Goal: Task Accomplishment & Management: Complete application form

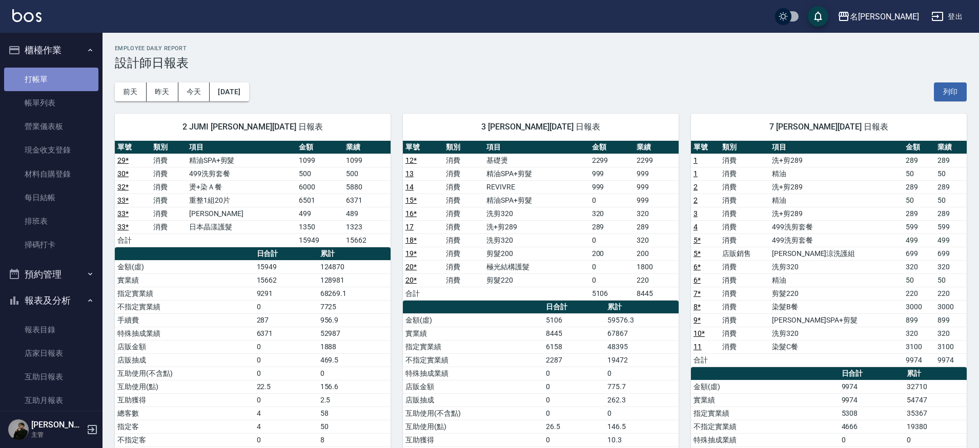
click at [53, 84] on link "打帳單" at bounding box center [51, 80] width 94 height 24
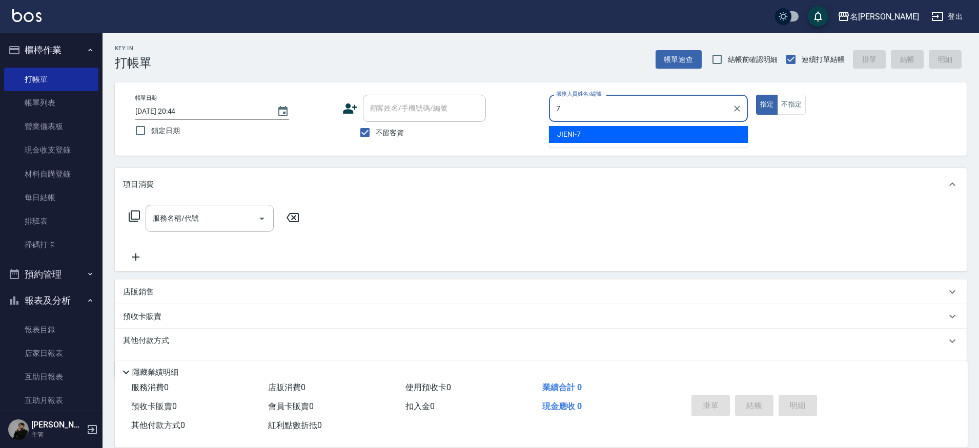
type input "JIENI-7"
type button "true"
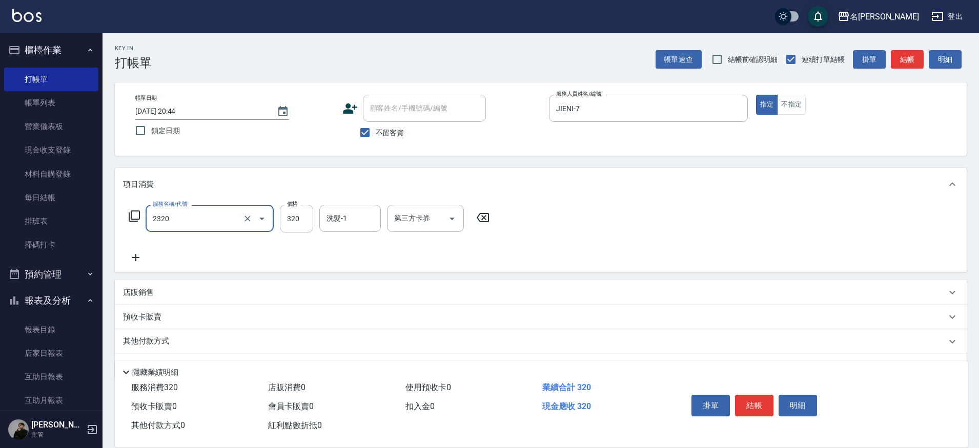
type input "洗剪320(2320)"
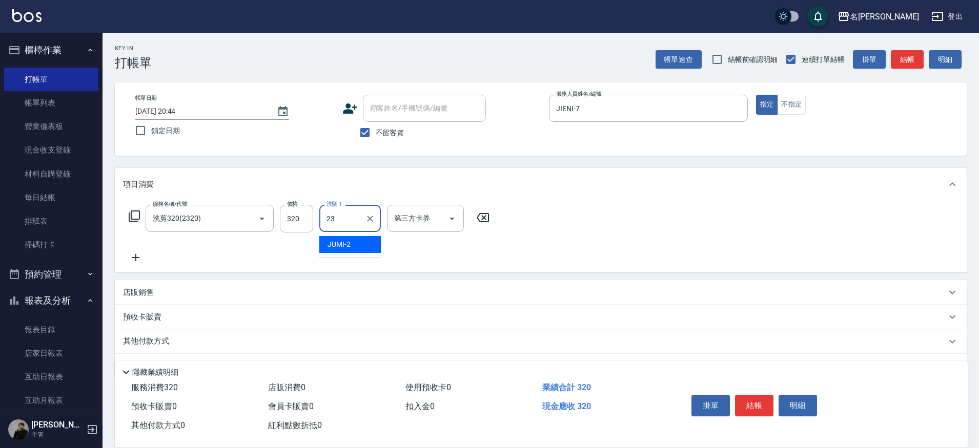
type input "Nini-23"
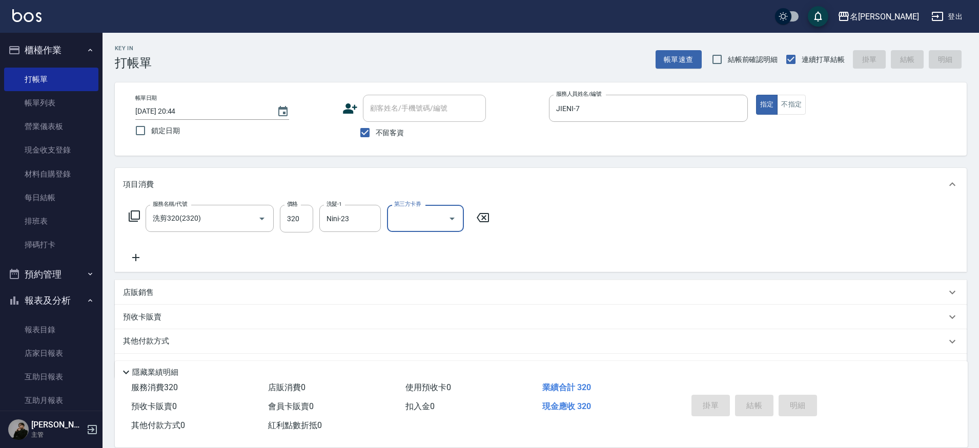
type input "[DATE] 20:49"
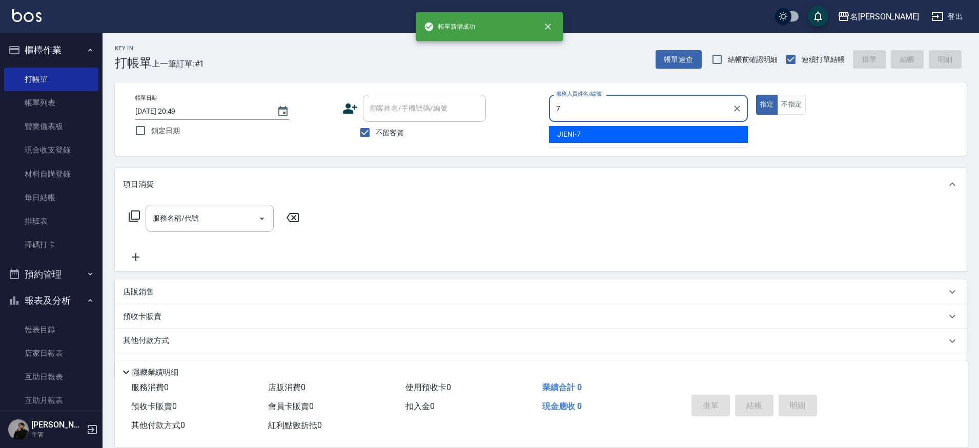
type input "JIENI-7"
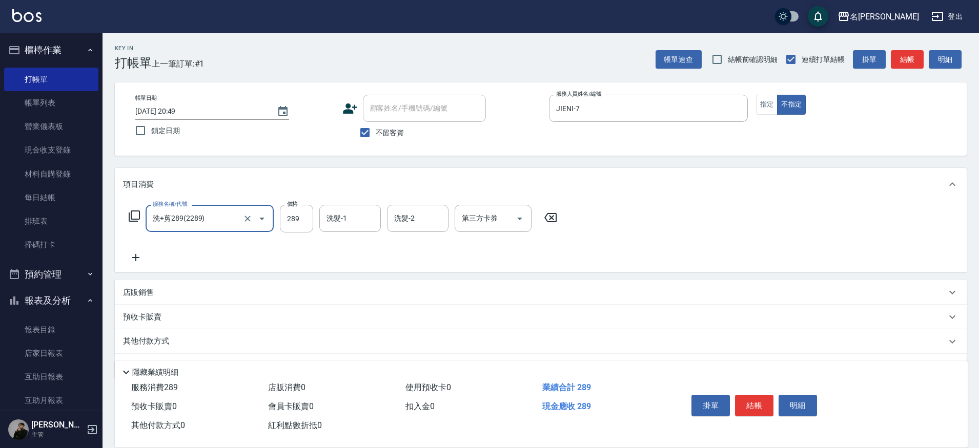
type input "洗+剪289(2289)"
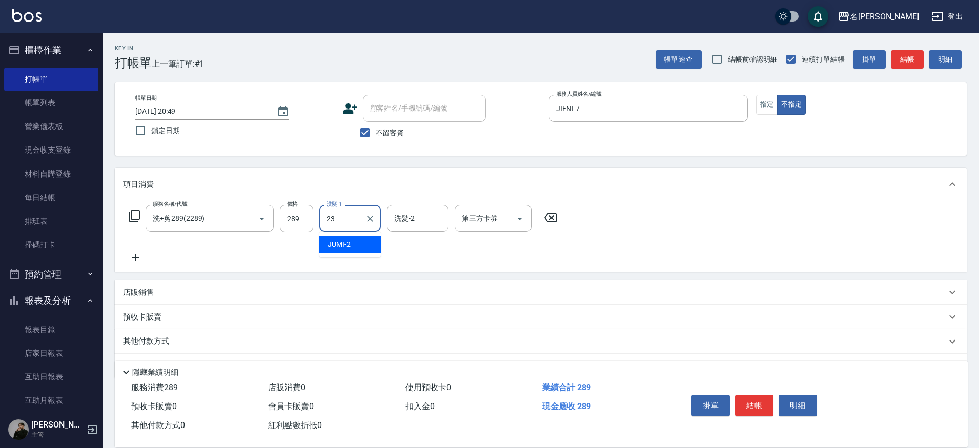
type input "Nini-23"
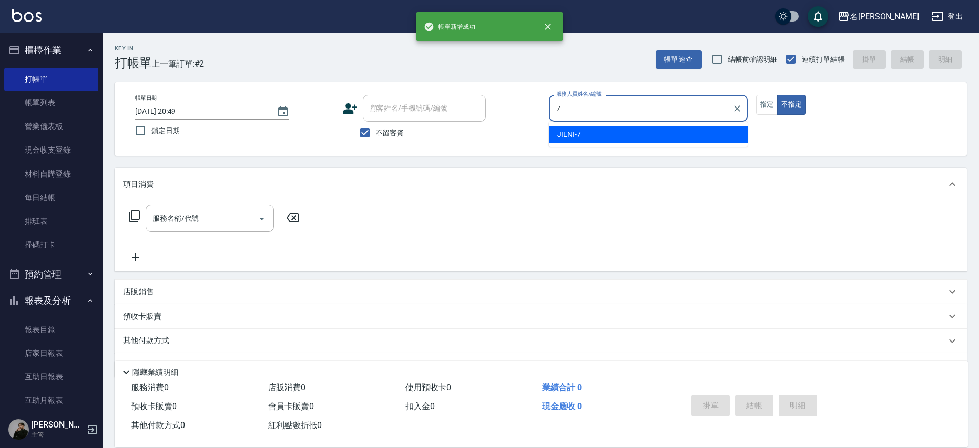
type input "JIENI-7"
type button "false"
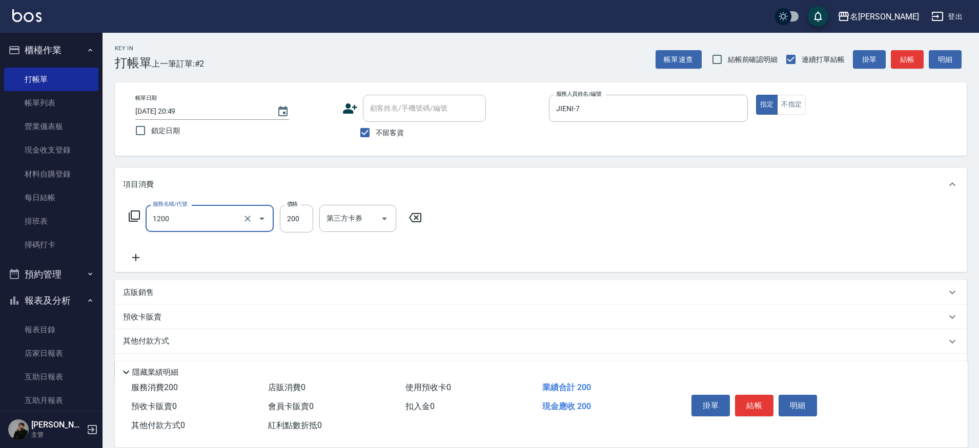
type input "一般洗+精油(1200)"
type input "250"
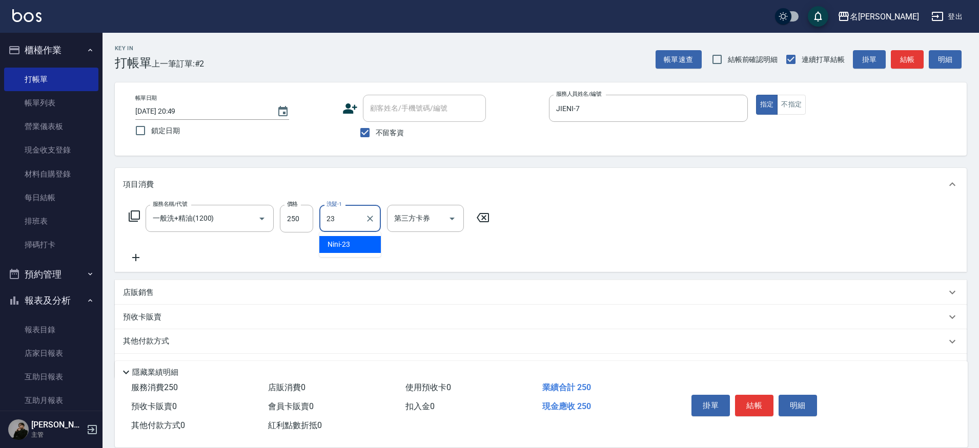
type input "Nini-23"
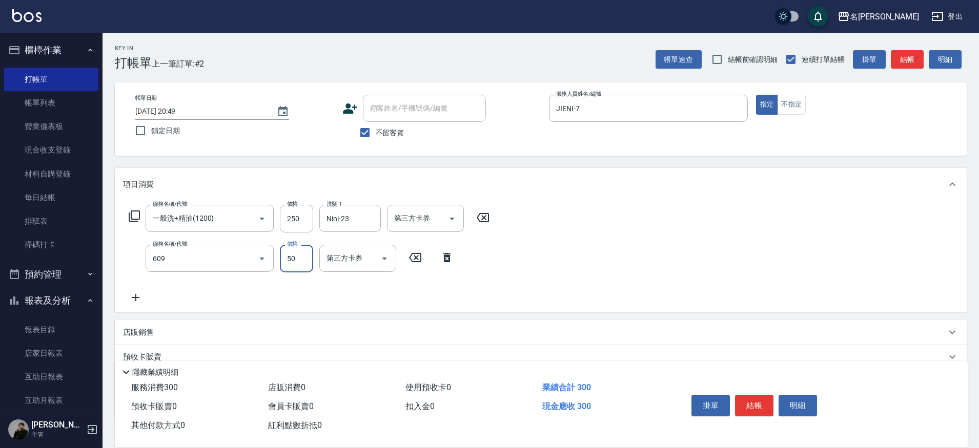
type input "精油(609)"
type input "Nini-23"
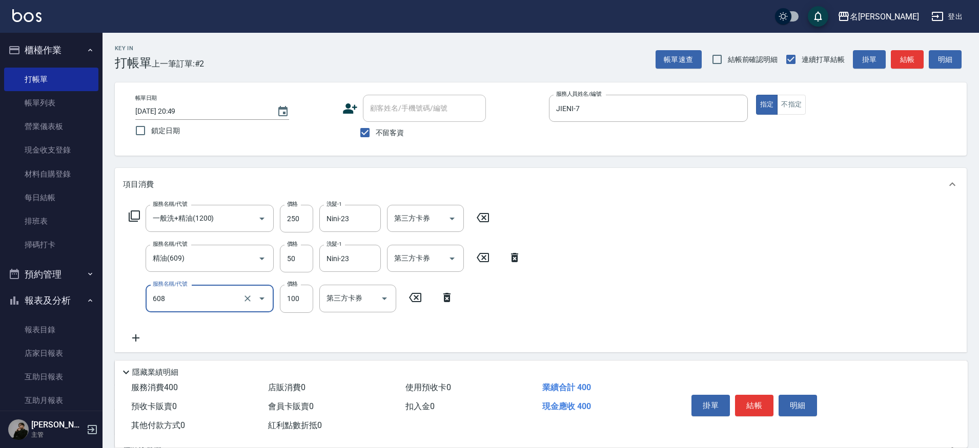
type input "精油(長)(608)"
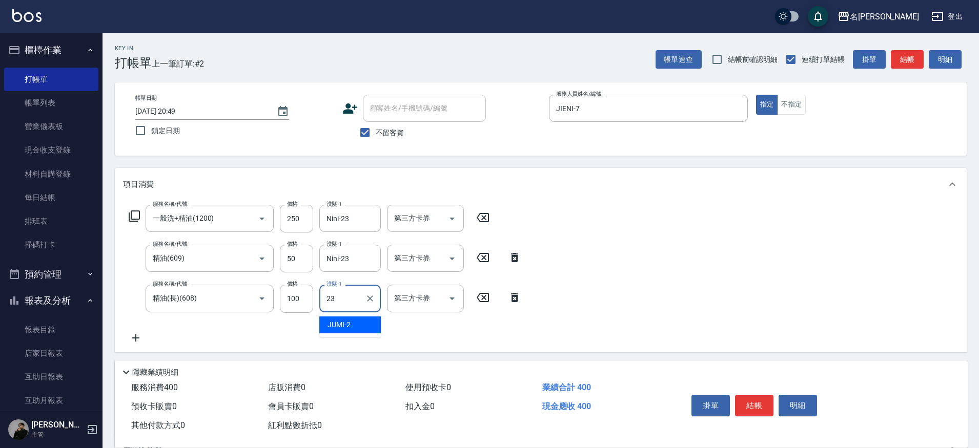
type input "Nini-23"
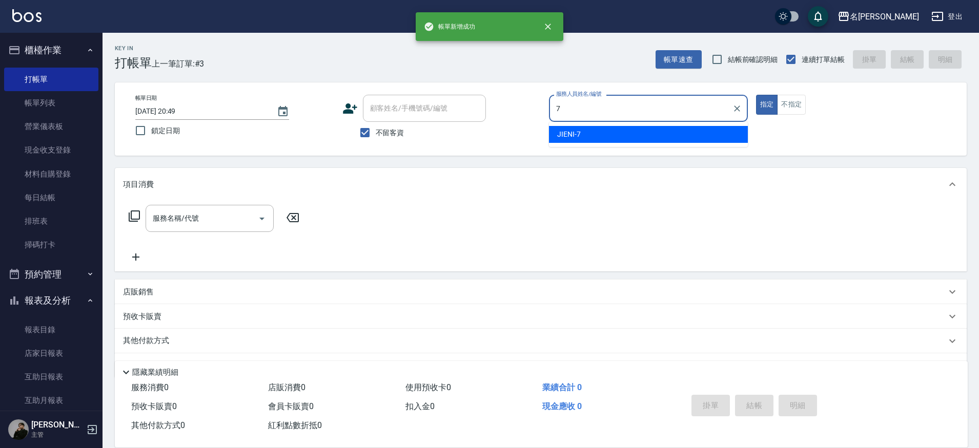
type input "JIENI-7"
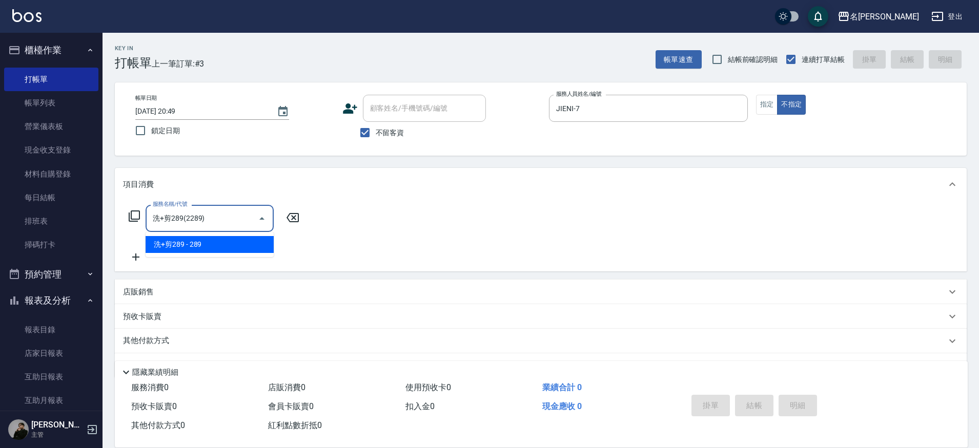
type input "洗+剪289(2289)"
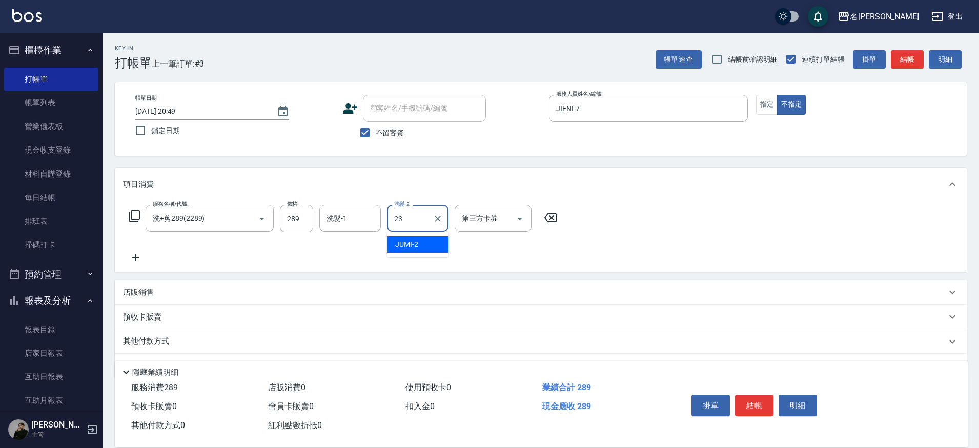
type input "Nini-23"
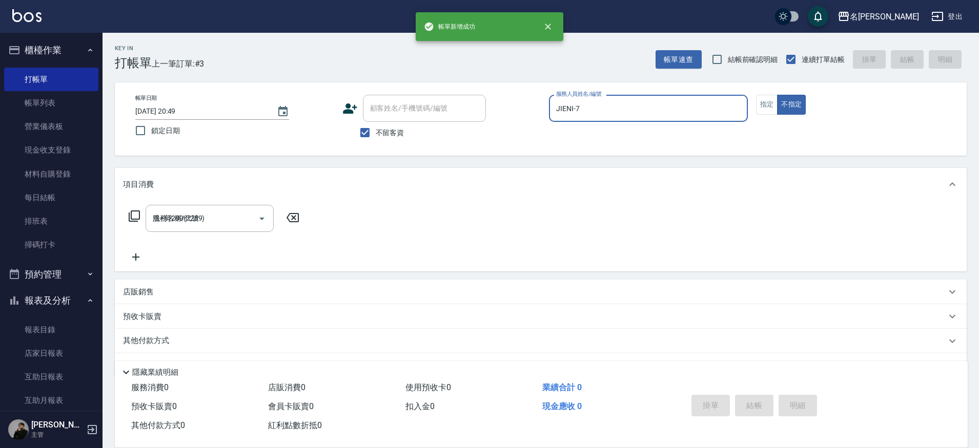
type input "[DATE] 20:50"
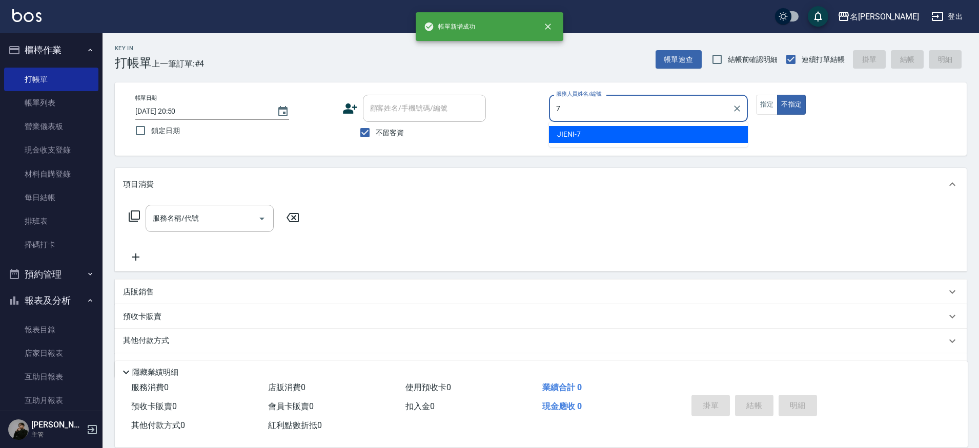
type input "JIENI-7"
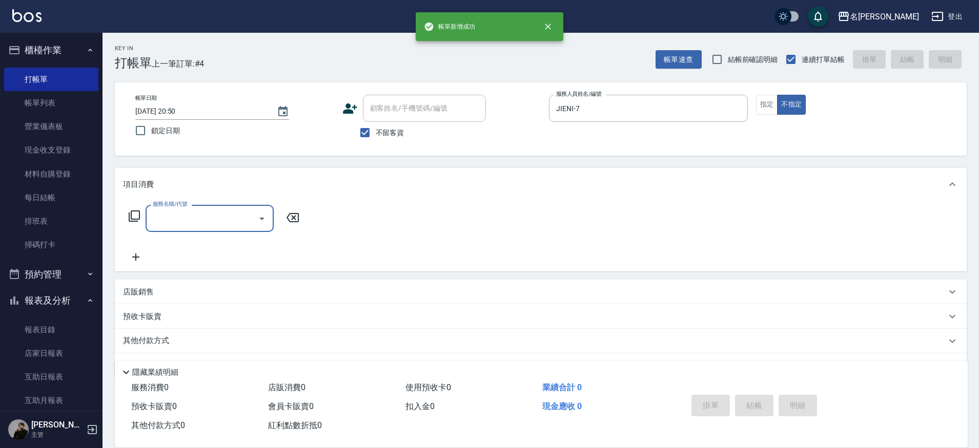
type input "2"
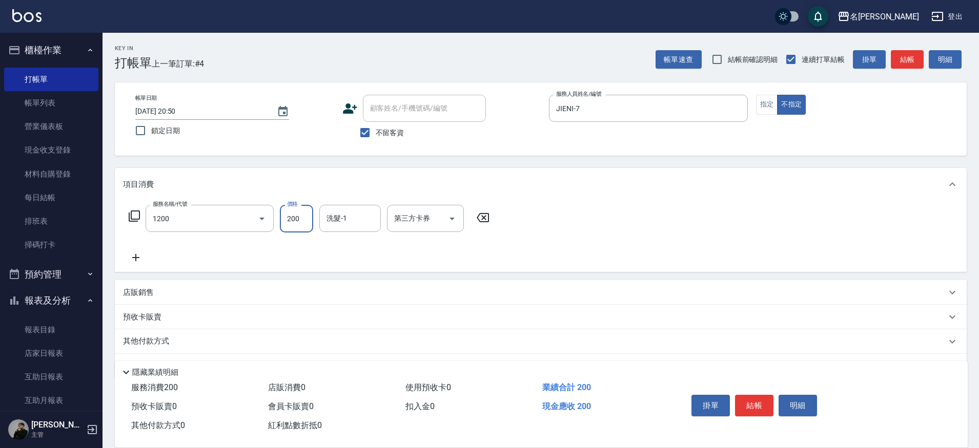
type input "一般洗+精油(1200)"
type input "250"
type input "Nini-23"
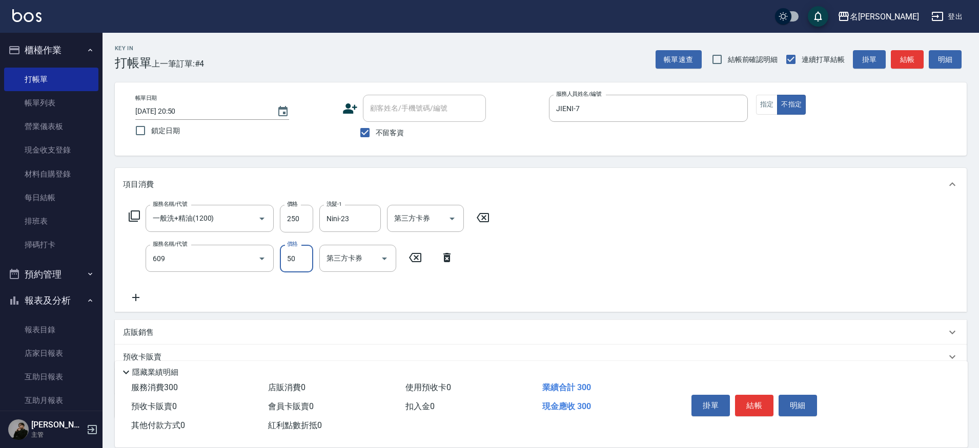
type input "精油(609)"
type input "Nini-23"
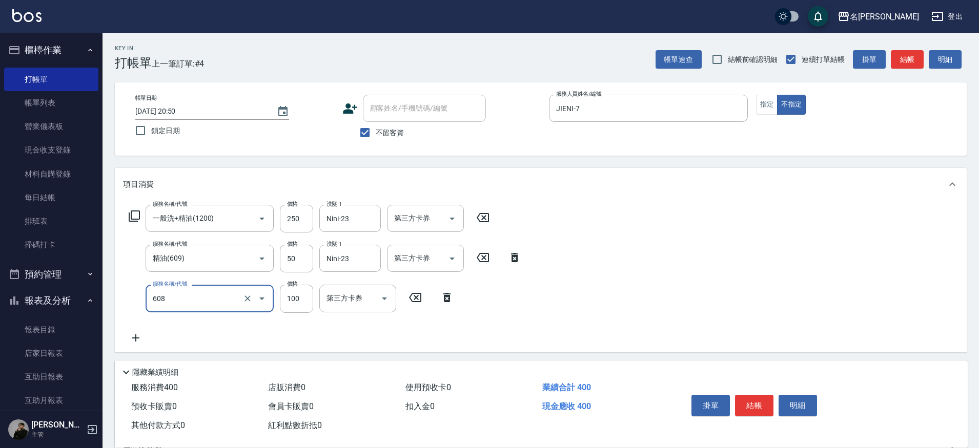
type input "精油(長)(608)"
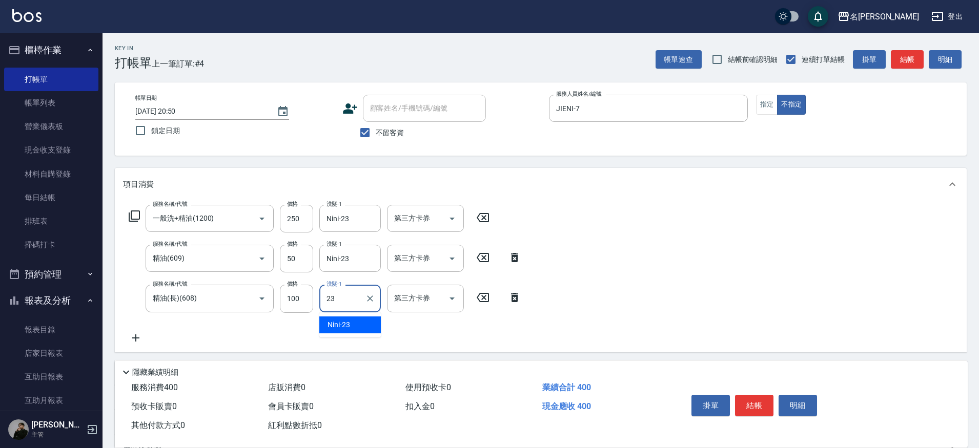
type input "Nini-23"
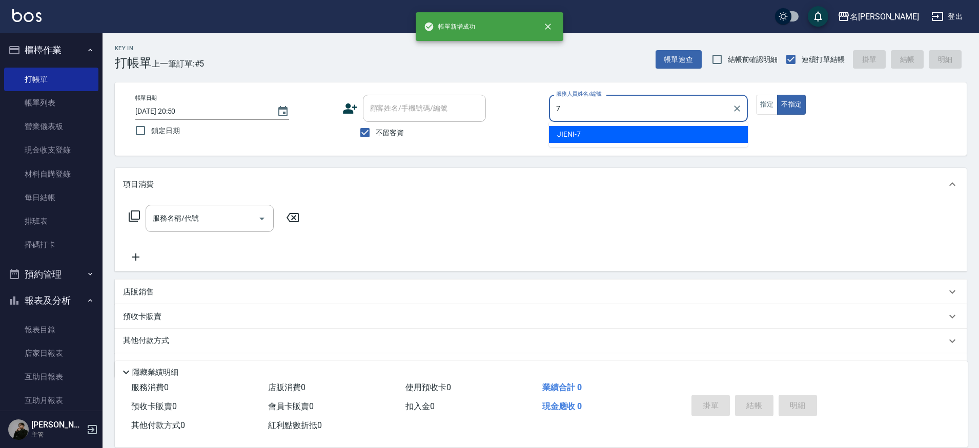
type input "JIENI-7"
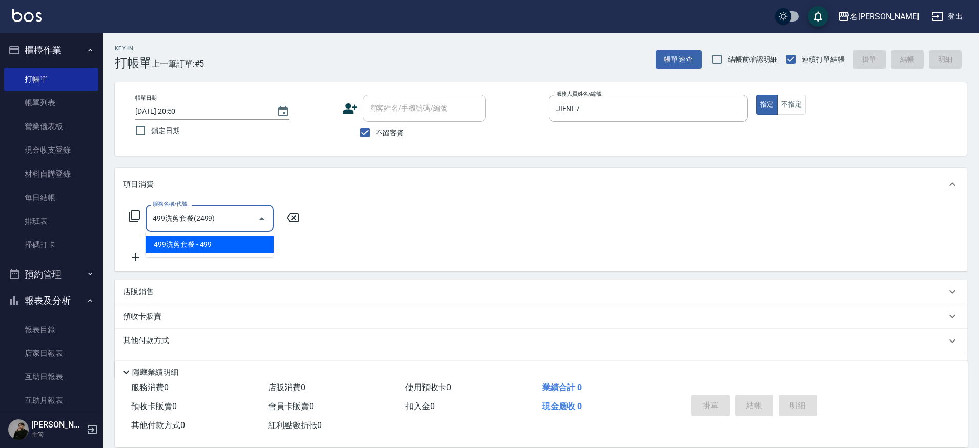
type input "499洗剪套餐(2499)"
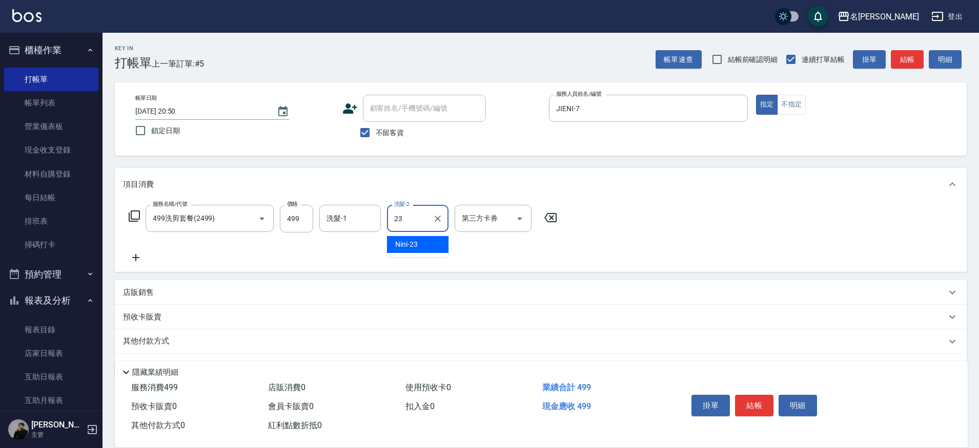
type input "Nini-23"
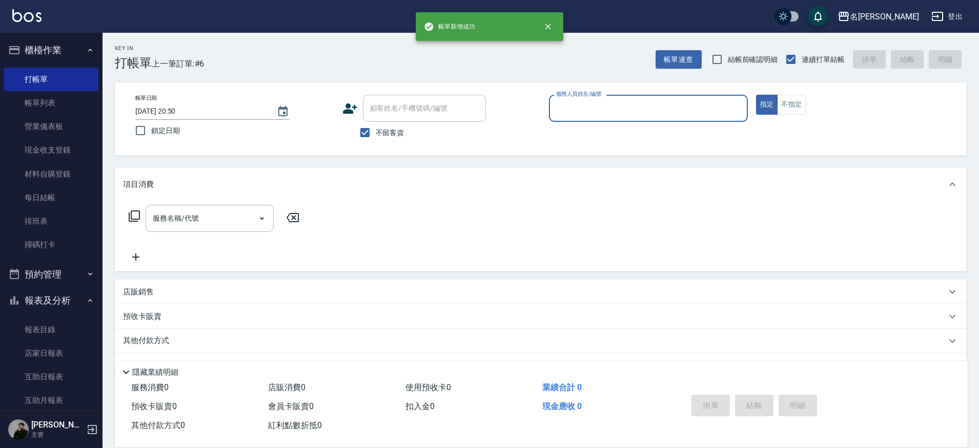
type input "7"
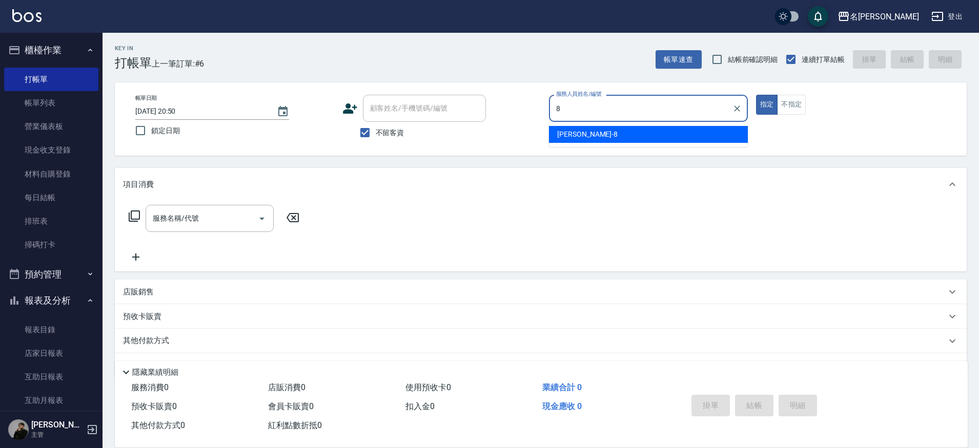
type input "Kira-8"
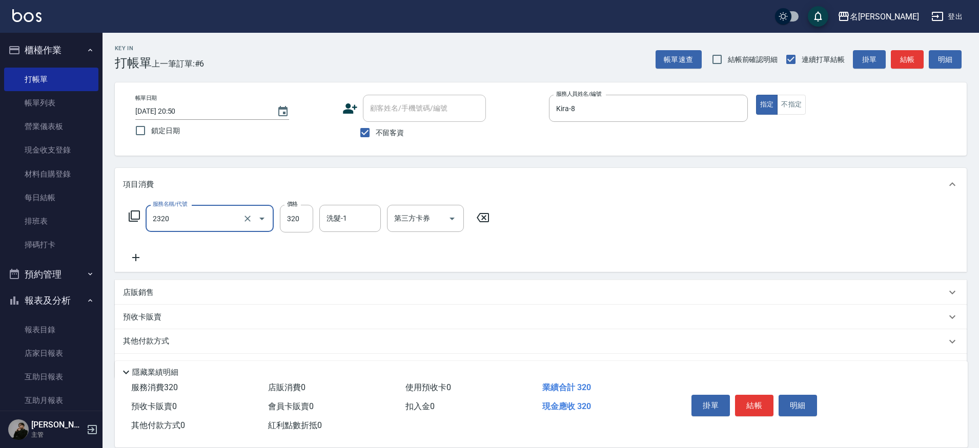
type input "洗剪320(2320)"
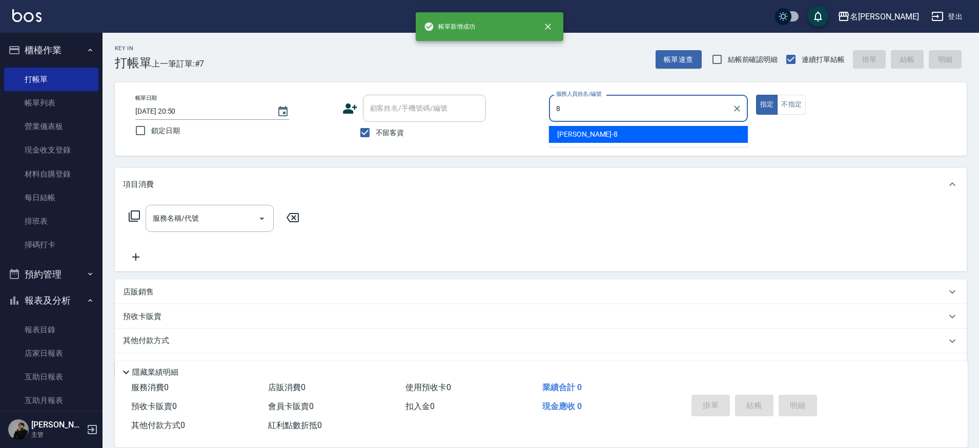
type input "Kira-8"
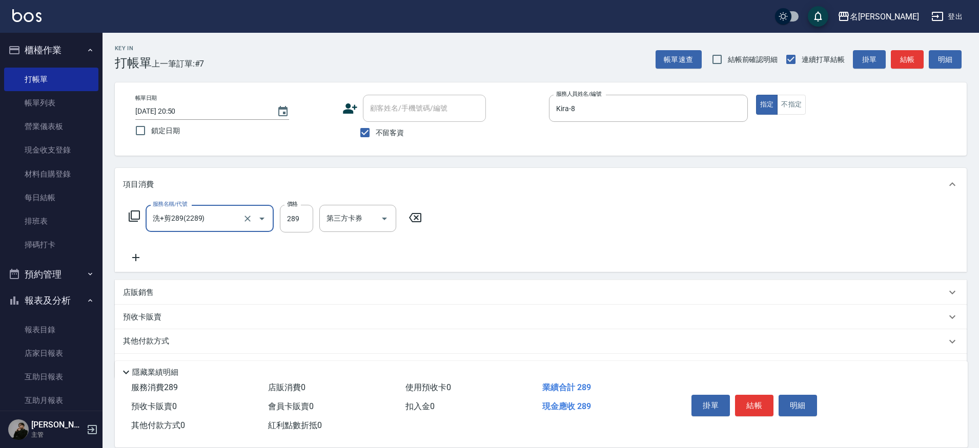
type input "洗+剪289(2289)"
type input "339"
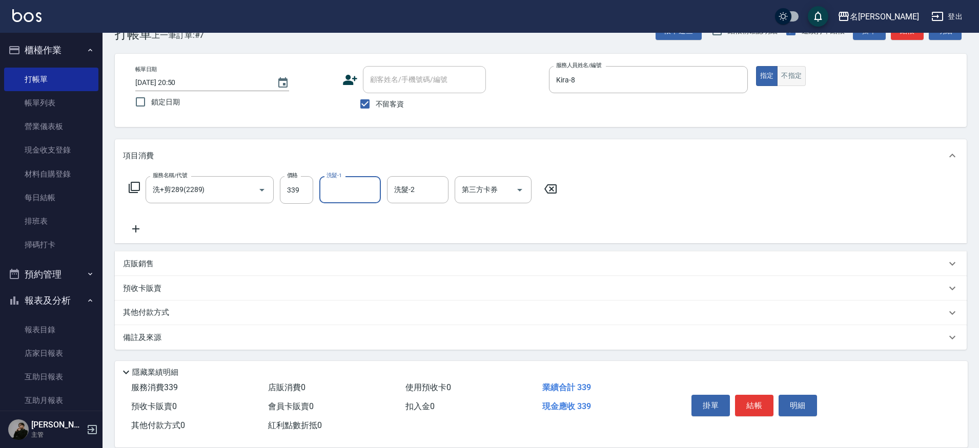
click at [804, 84] on button "不指定" at bounding box center [791, 76] width 29 height 20
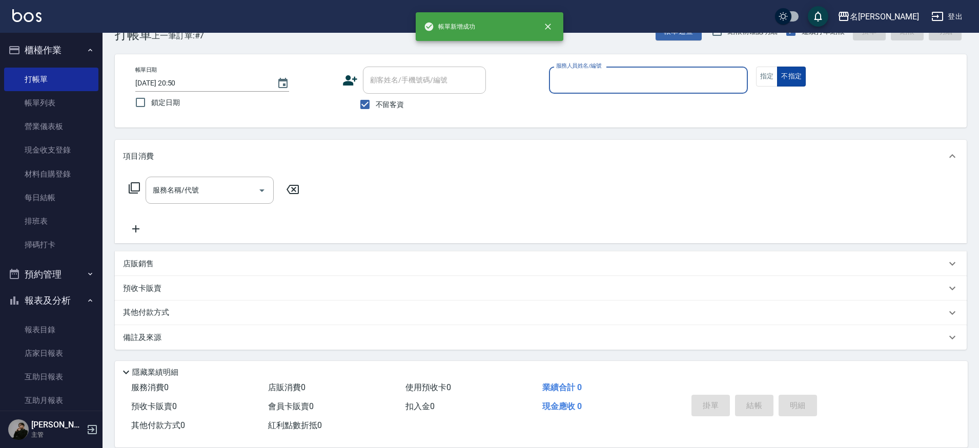
scroll to position [28, 0]
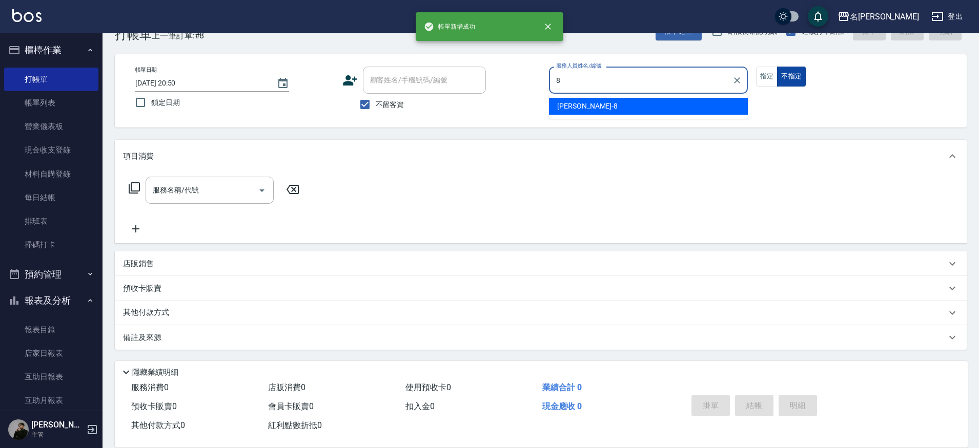
type input "Kira-8"
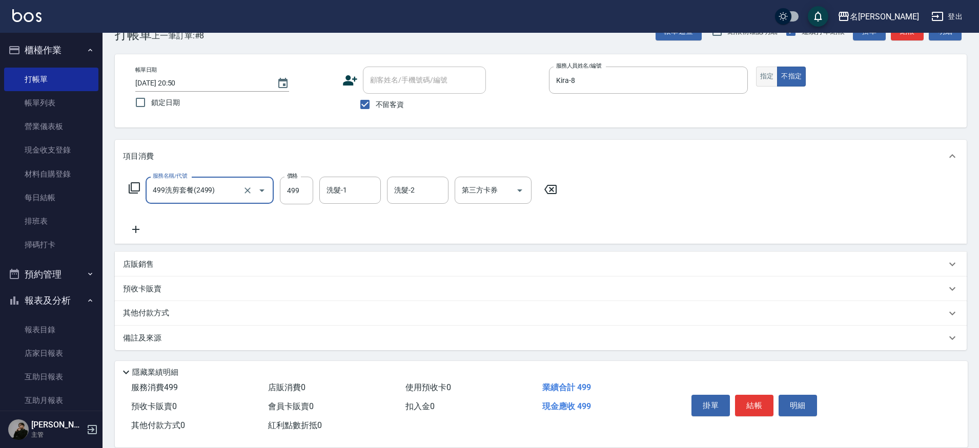
type input "499洗剪套餐(2499)"
click at [765, 80] on button "指定" at bounding box center [767, 77] width 22 height 20
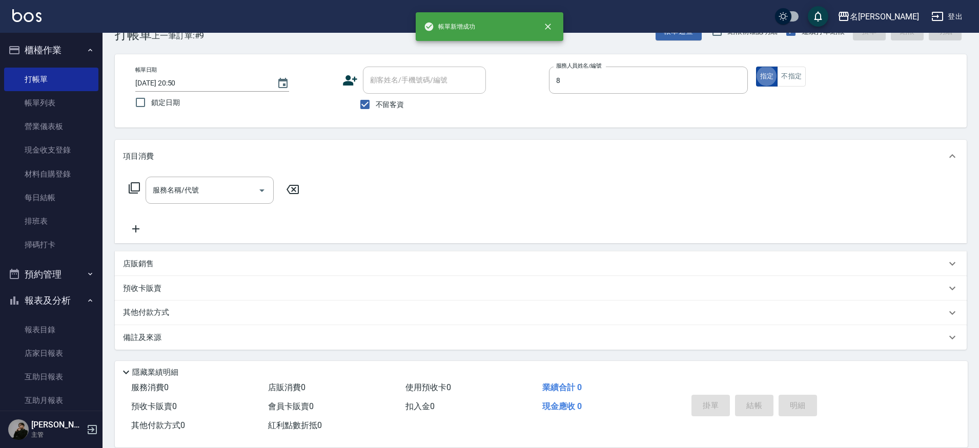
type input "Kira-8"
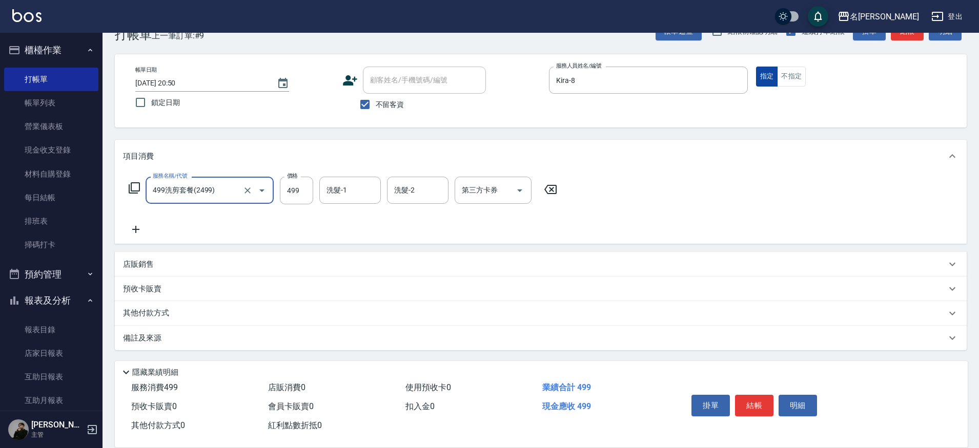
type input "499洗剪套餐(2499)"
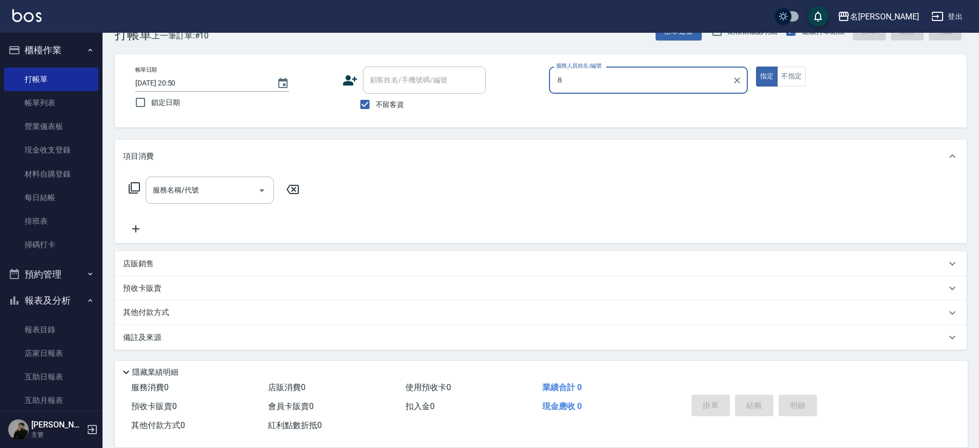
type input "８"
click at [756, 67] on button "指定" at bounding box center [767, 77] width 22 height 20
click at [681, 81] on input "服務人員姓名/編號" at bounding box center [649, 80] width 190 height 18
type input "８"
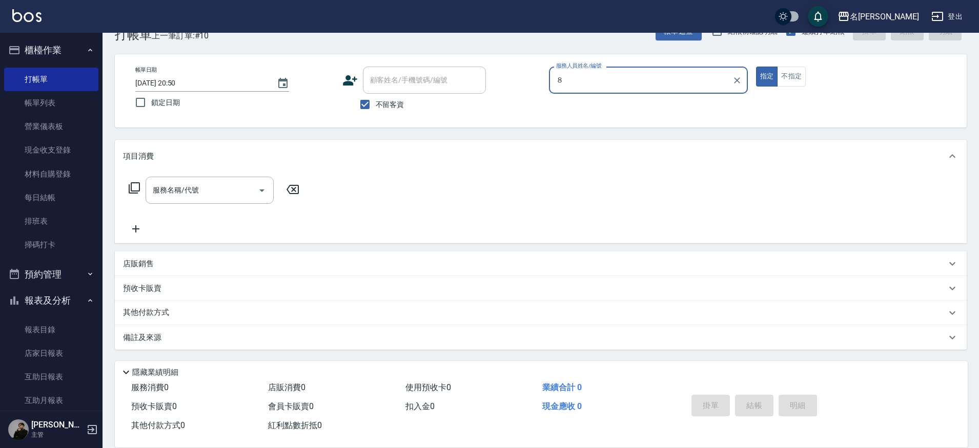
click at [756, 67] on button "指定" at bounding box center [767, 77] width 22 height 20
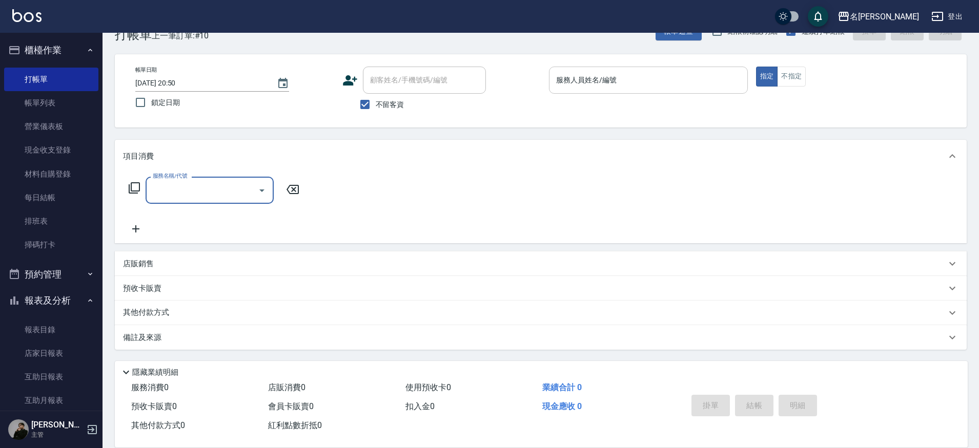
click at [619, 79] on input "服務人員姓名/編號" at bounding box center [649, 80] width 190 height 18
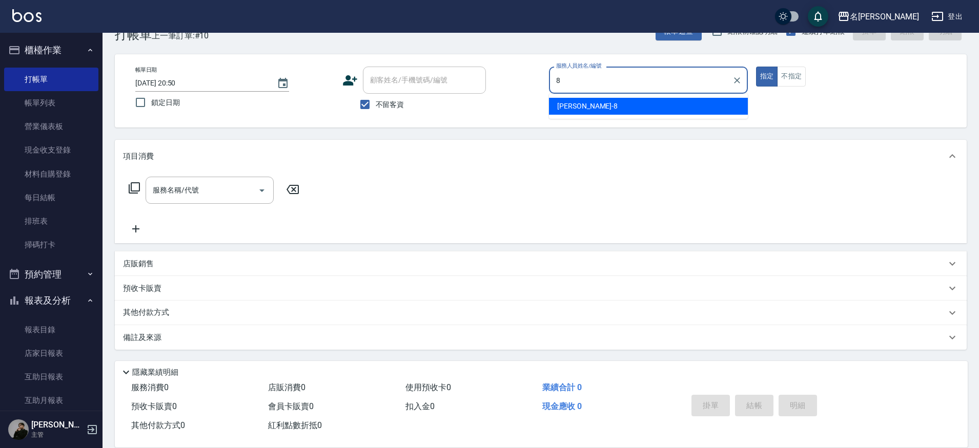
type input "Kira-8"
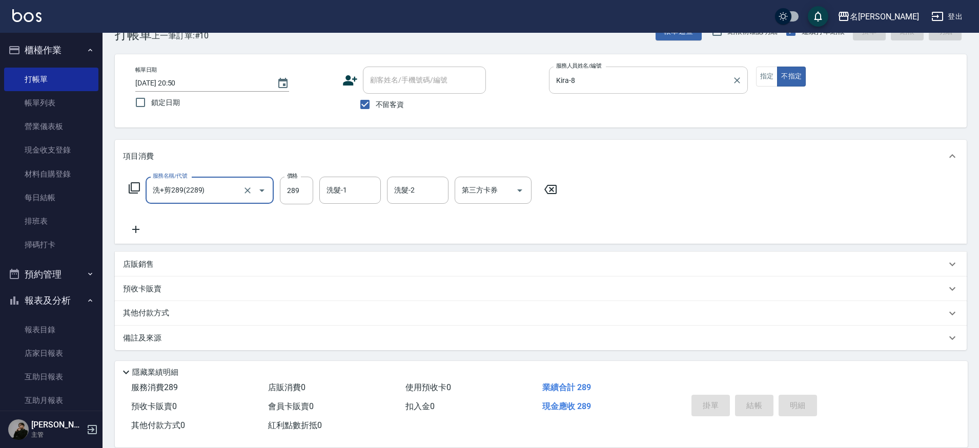
type input "洗+剪289(2289)"
type input "[DATE] 20:54"
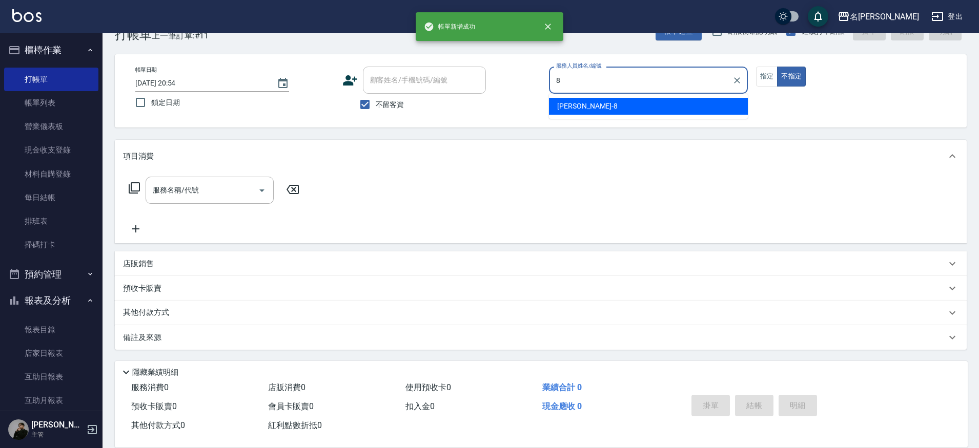
type input "Kira-8"
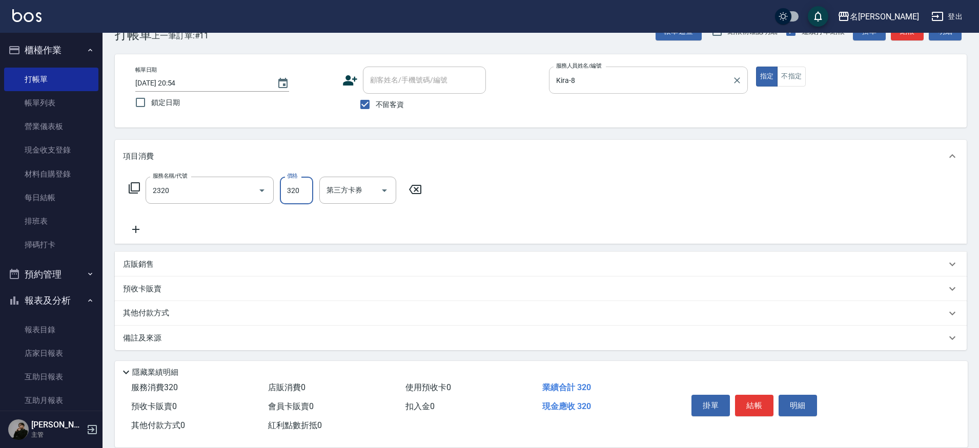
type input "洗剪320(2320)"
type input "Nini-23"
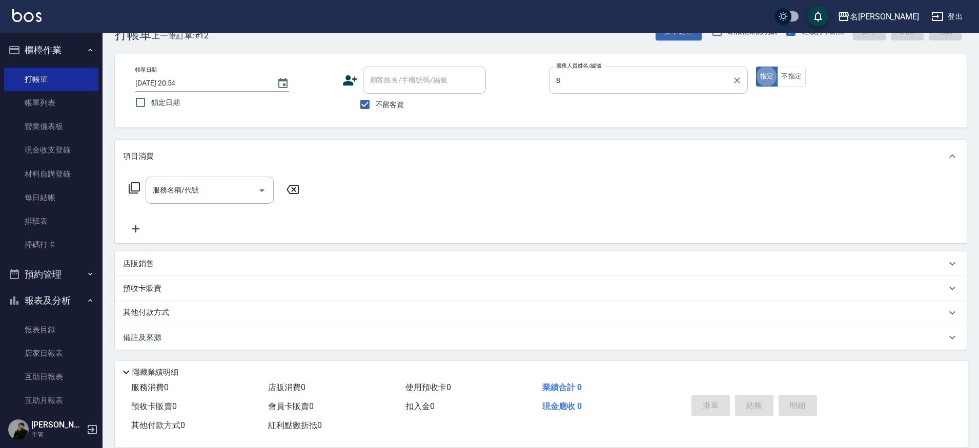
type input "Kira-8"
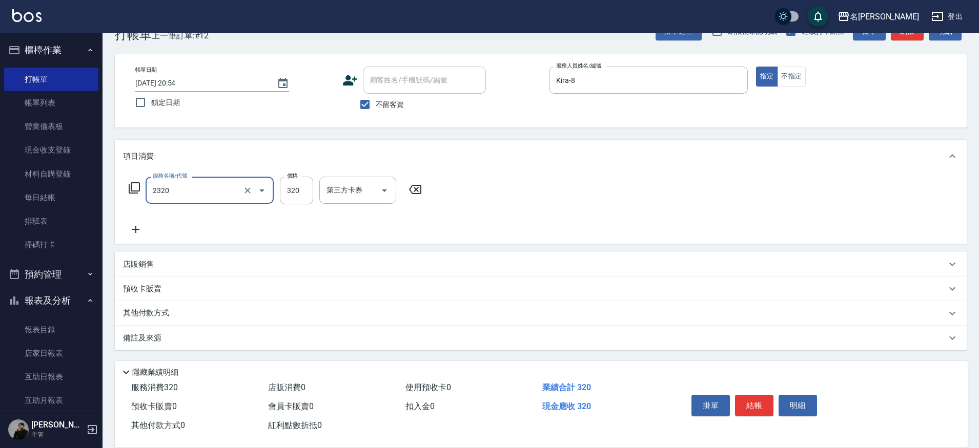
type input "洗剪320(2320)"
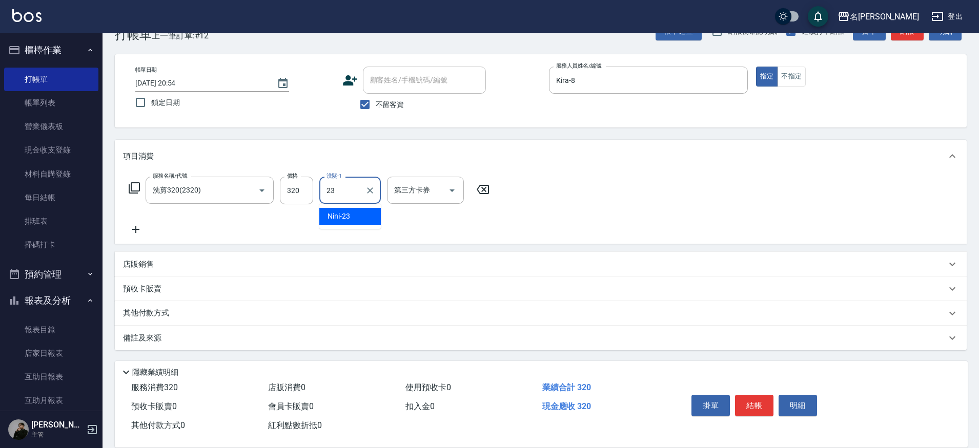
type input "Nini-23"
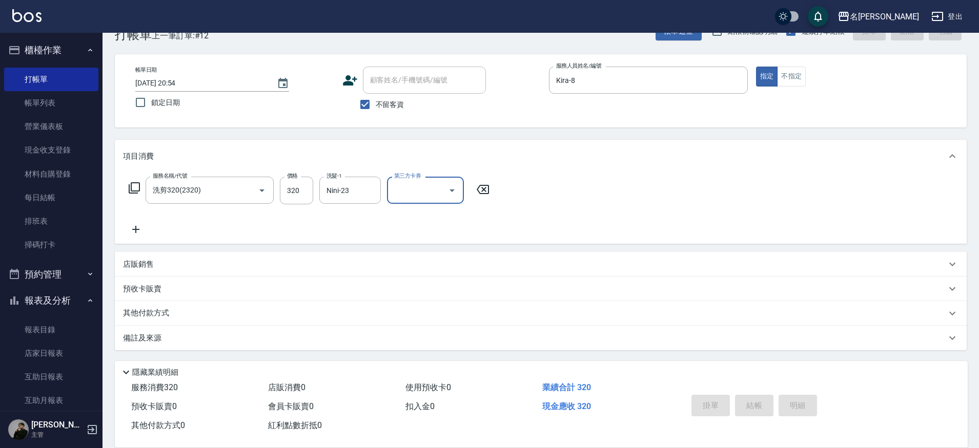
type input "[DATE] 20:56"
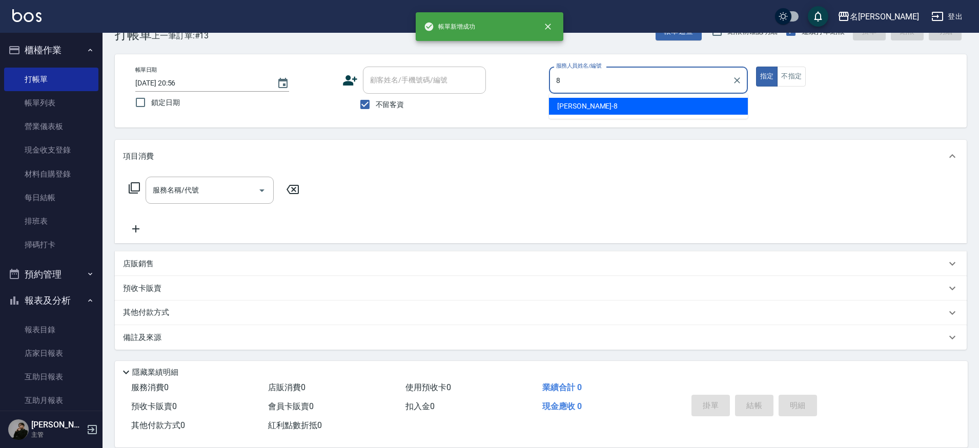
type input "Kira-8"
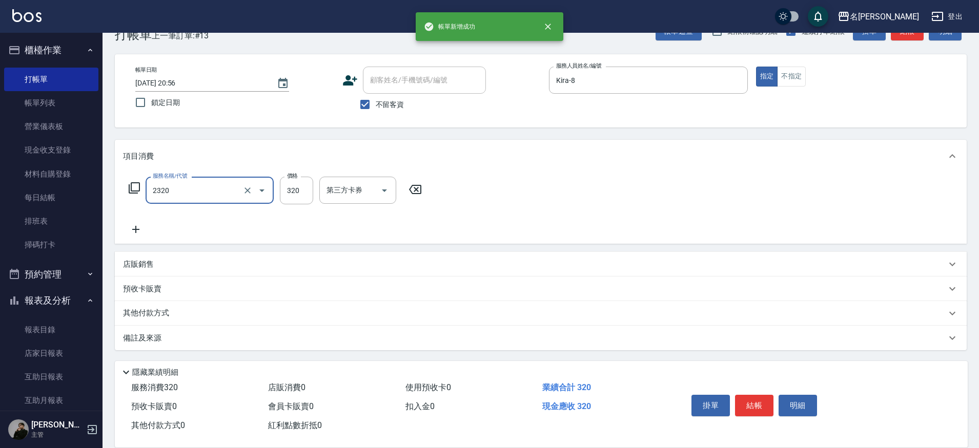
type input "洗剪320(2320)"
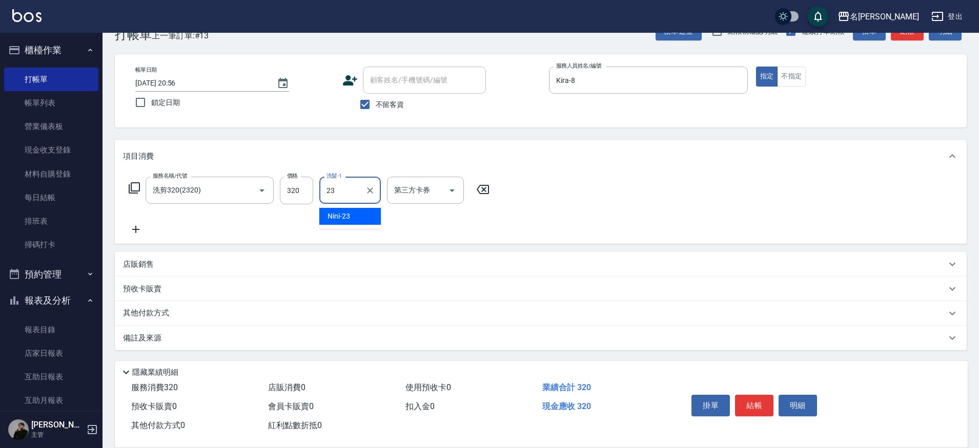
type input "Nini-23"
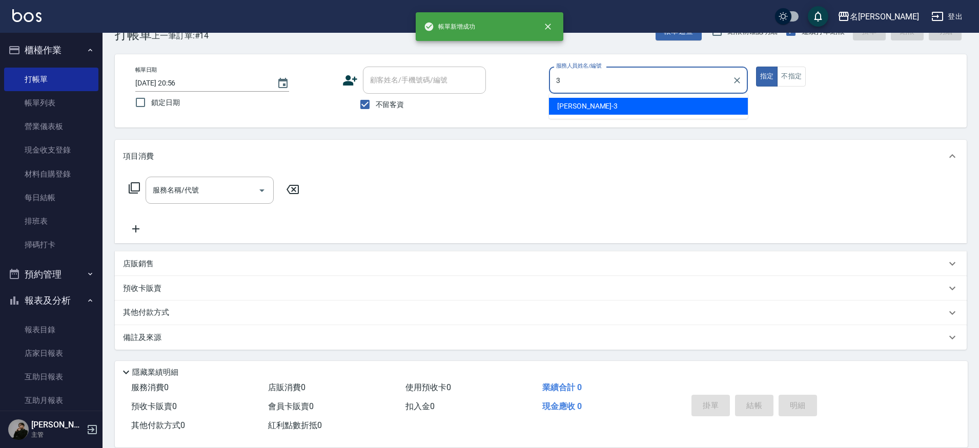
type input "Mina-3"
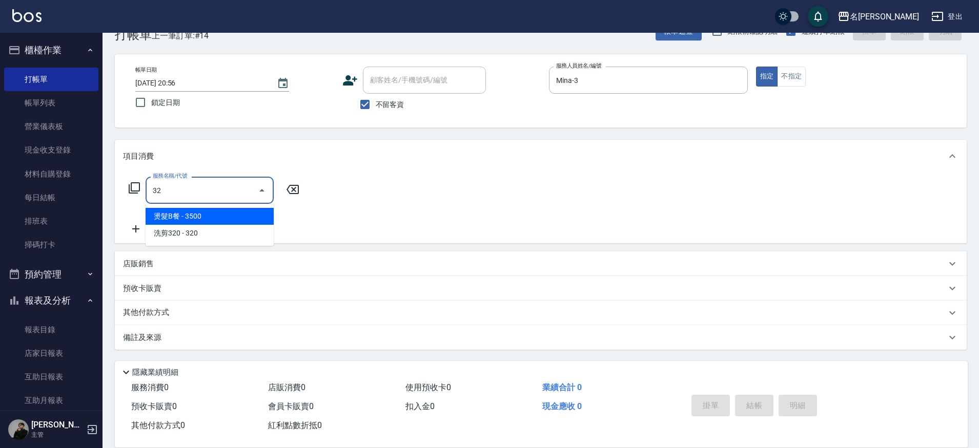
type input "3"
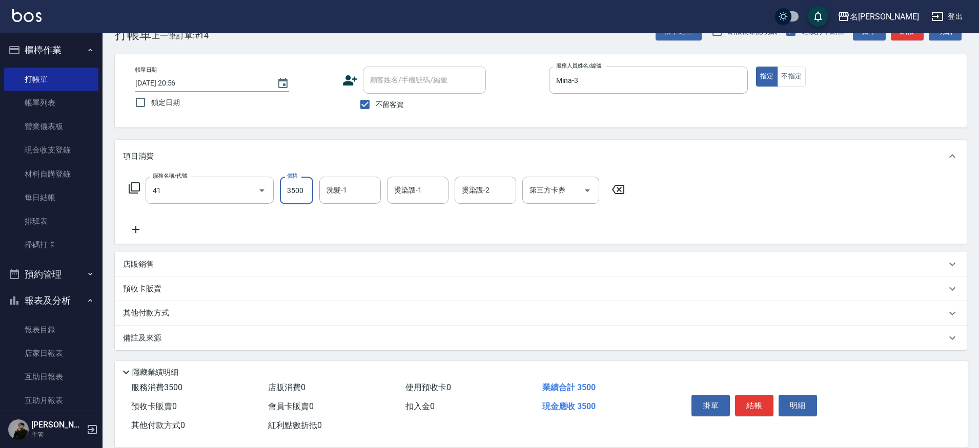
type input "染髮A餐(41)"
type input "Nini-23"
type input "Mina-3"
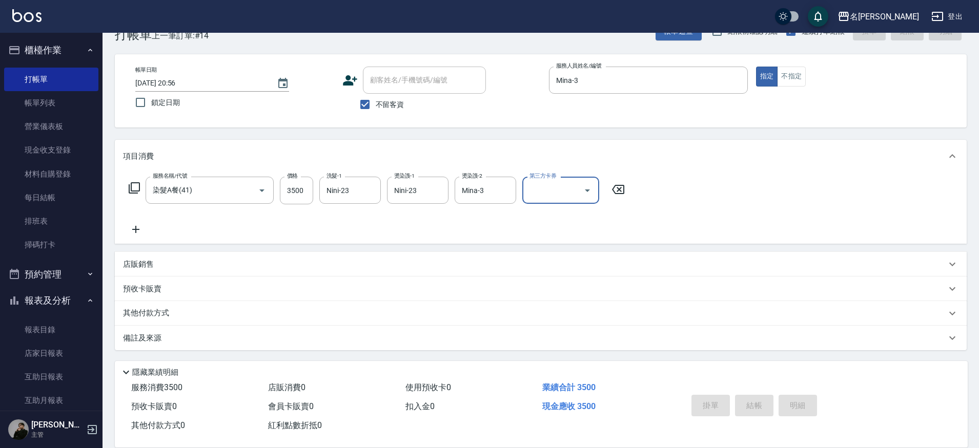
type input "[DATE] 20:57"
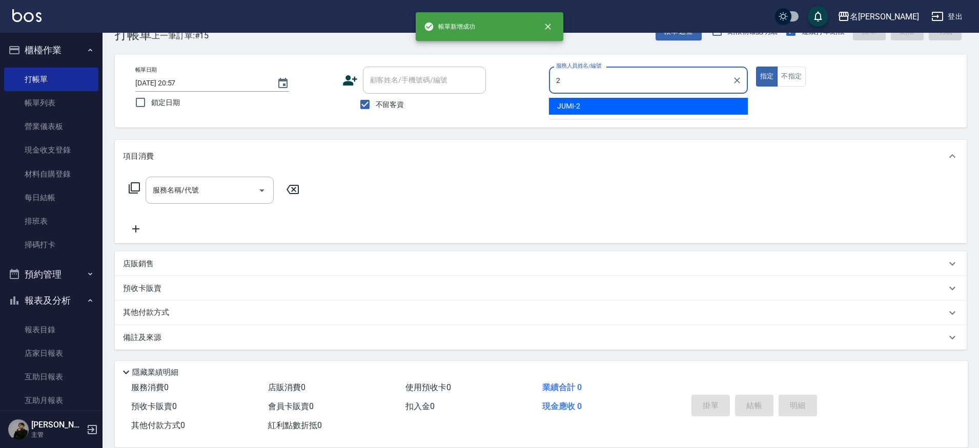
type input "JUMI-2"
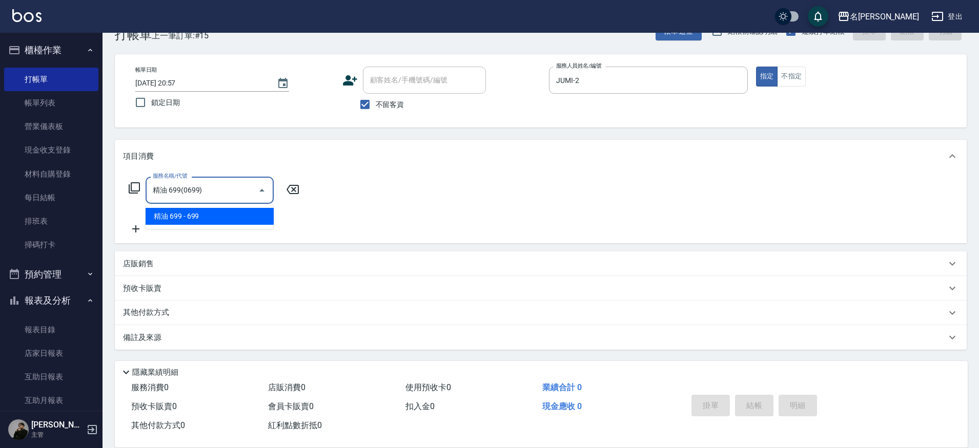
type input "精油 699(0699)"
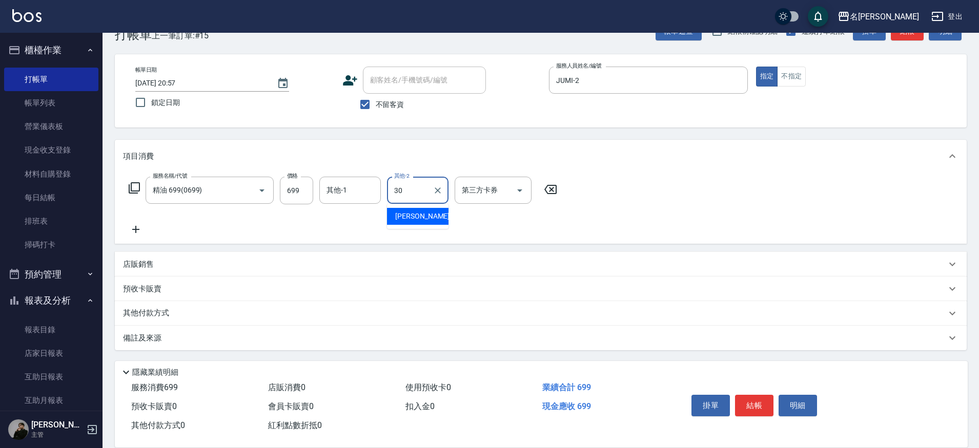
type input "[PERSON_NAME]-30"
click at [169, 311] on p "其他付款方式" at bounding box center [148, 313] width 51 height 11
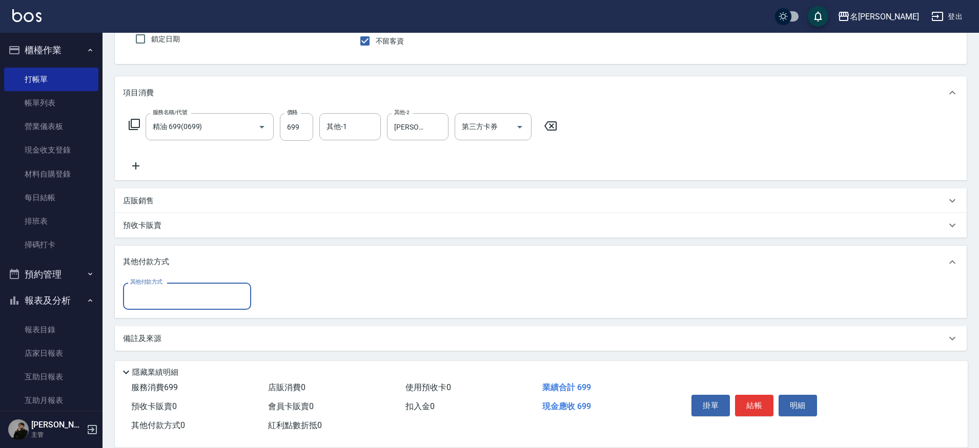
scroll to position [93, 0]
click at [192, 296] on input "其他付款方式" at bounding box center [187, 296] width 119 height 18
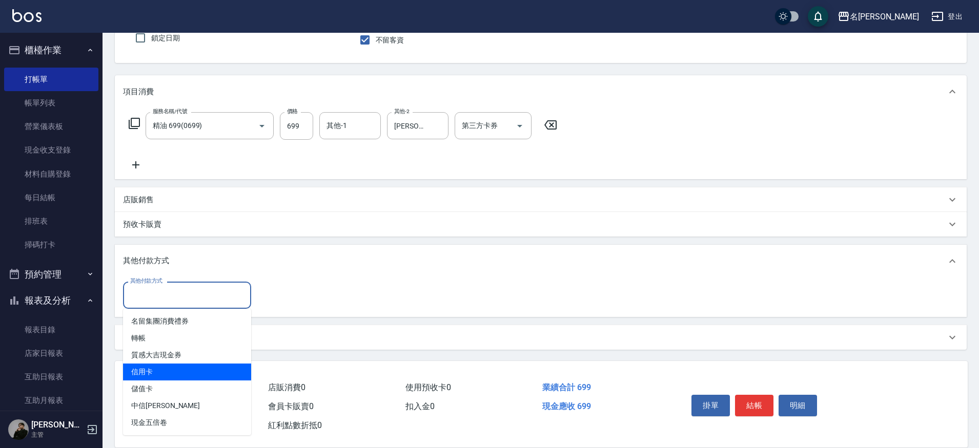
click at [157, 376] on span "信用卡" at bounding box center [187, 372] width 128 height 17
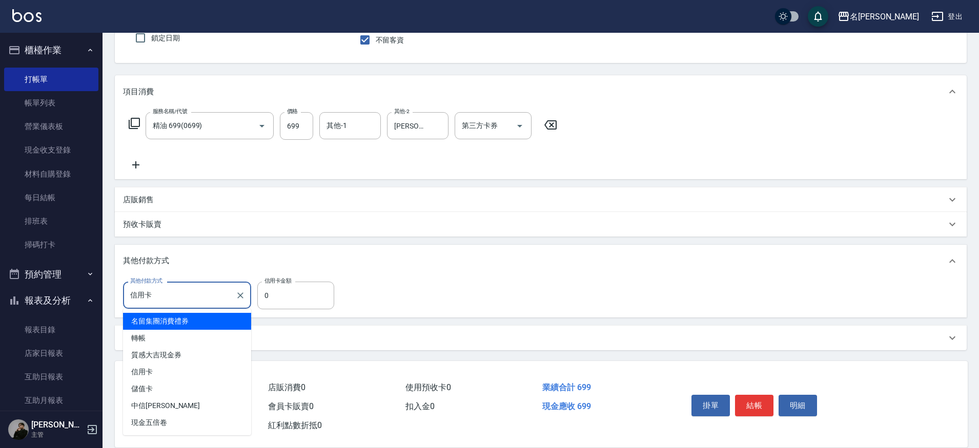
click at [212, 299] on input "信用卡" at bounding box center [180, 296] width 104 height 18
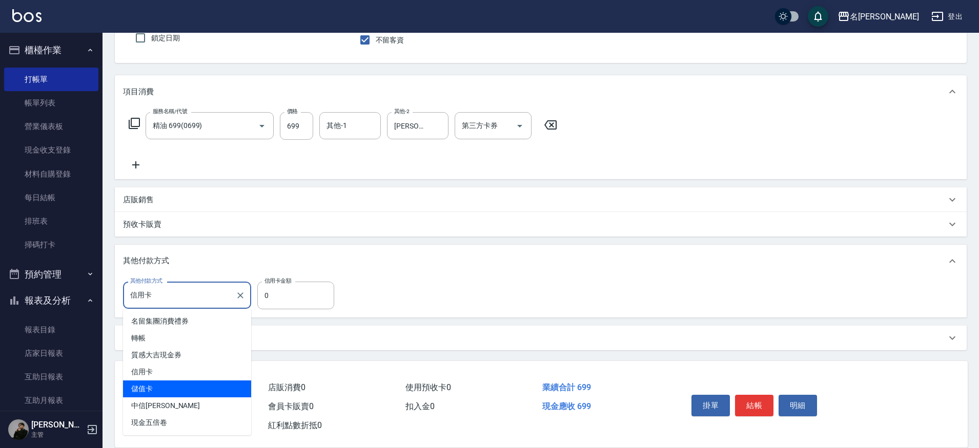
click at [161, 393] on span "儲值卡" at bounding box center [187, 389] width 128 height 17
type input "儲值卡"
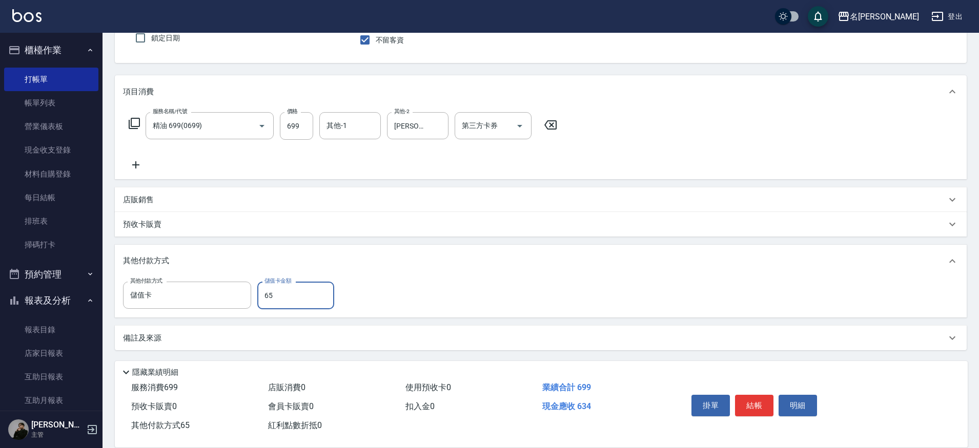
type input "657"
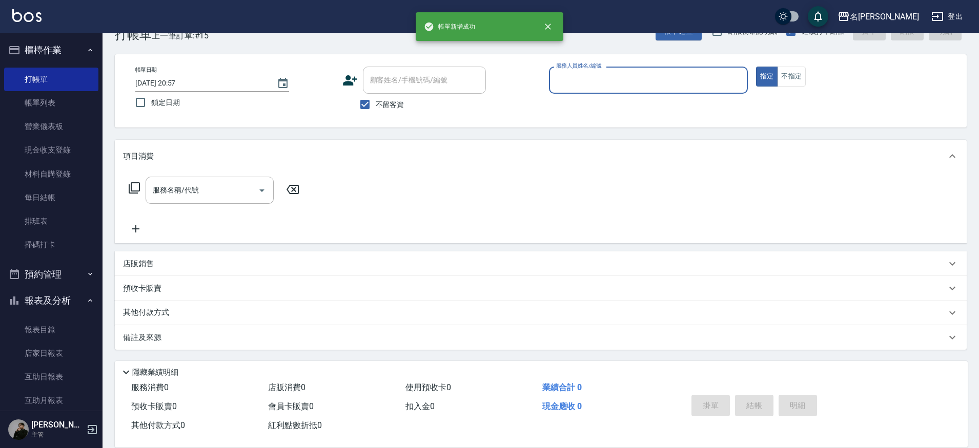
scroll to position [28, 0]
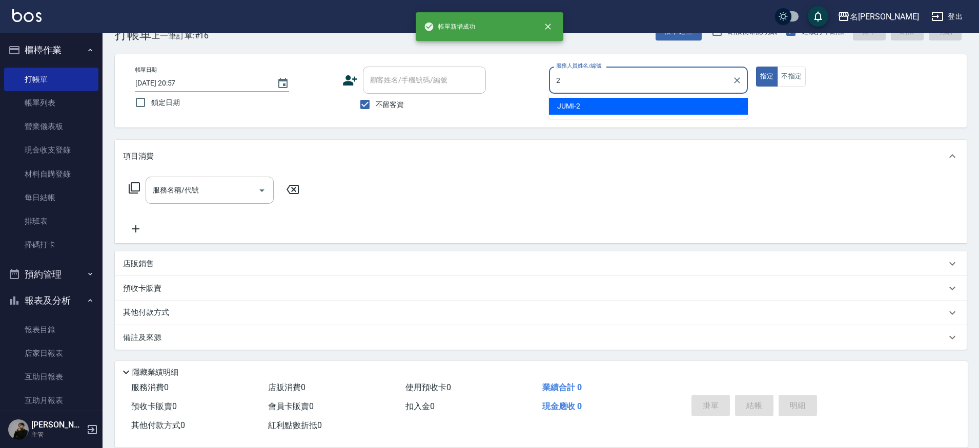
type input "JUMI-2"
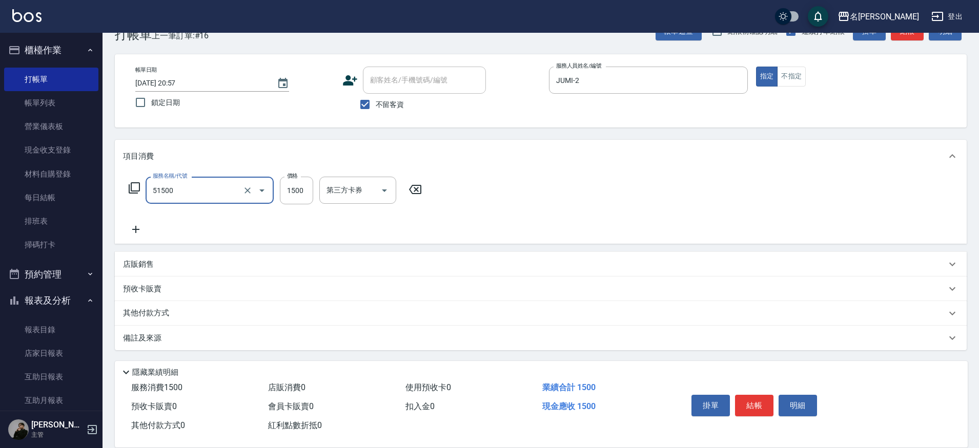
type input "鉑金護髮(51500)"
click at [249, 186] on icon "Clear" at bounding box center [247, 191] width 10 height 10
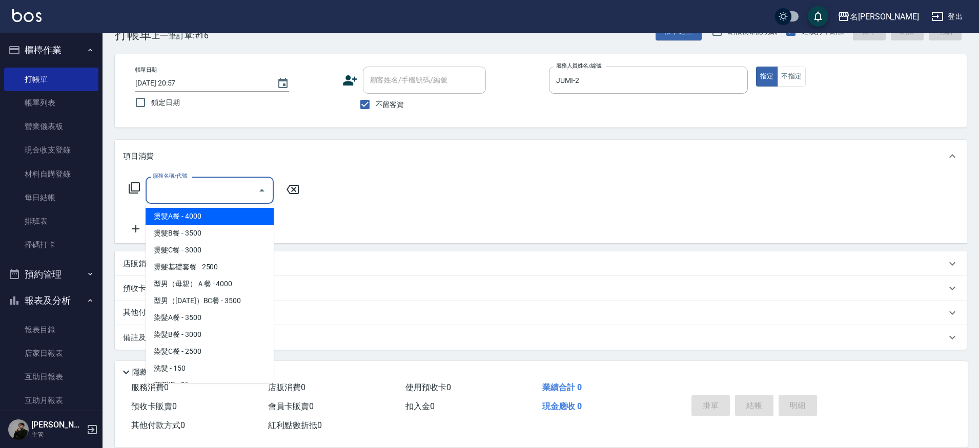
type input "2"
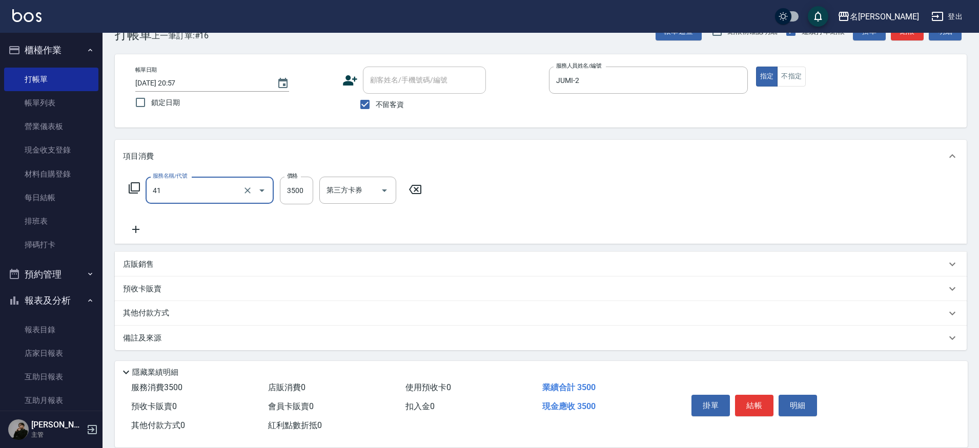
type input "染髮A餐(41)"
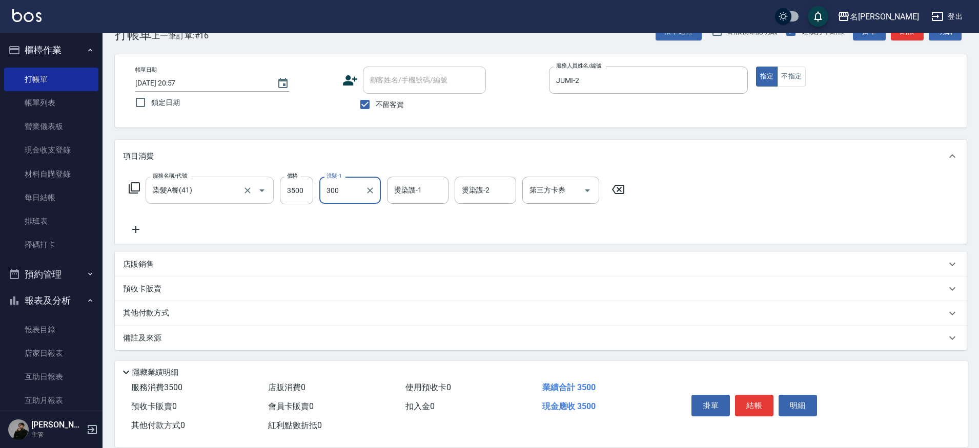
type input "300"
type input "[PERSON_NAME]-30"
click at [358, 190] on input "洗髮-1" at bounding box center [350, 190] width 52 height 18
type input "[PERSON_NAME]-30"
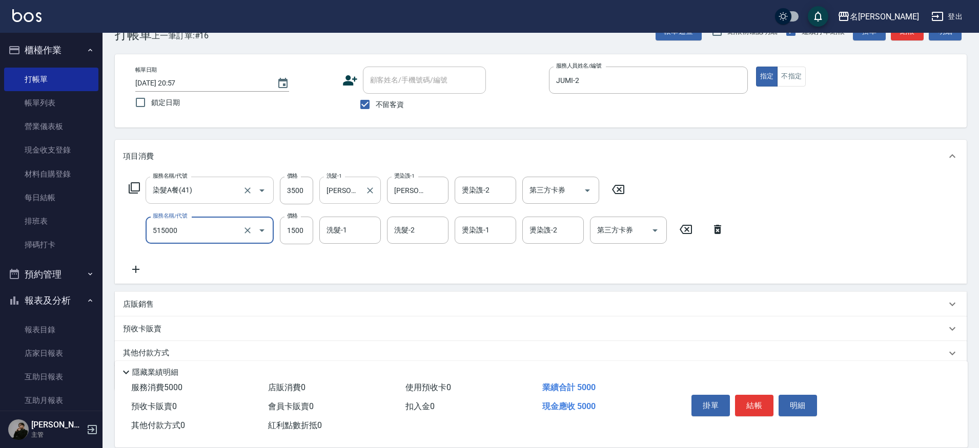
type input "極光結構護髮(515000)"
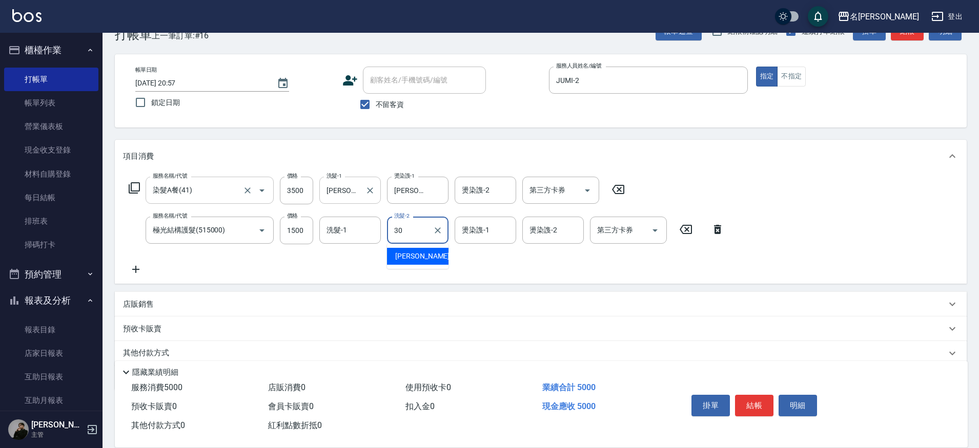
type input "3"
click at [287, 231] on input "1500" at bounding box center [296, 231] width 33 height 28
type input "1200"
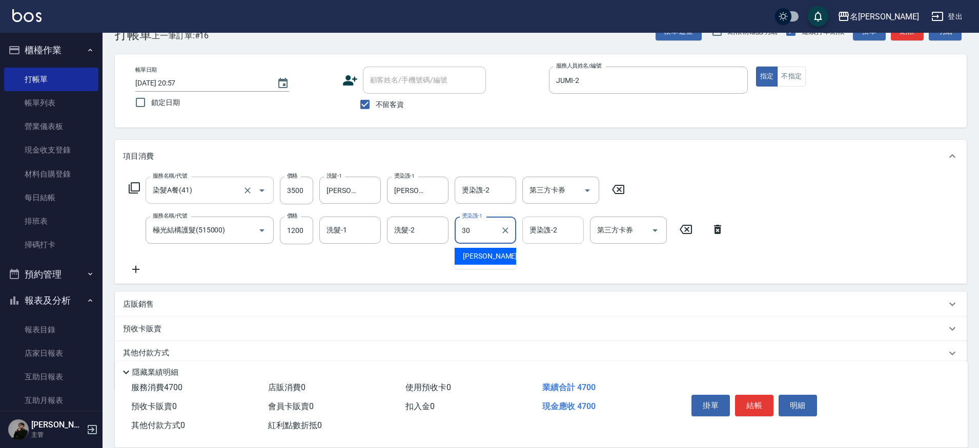
type input "[PERSON_NAME]-30"
type input "JUMI-2"
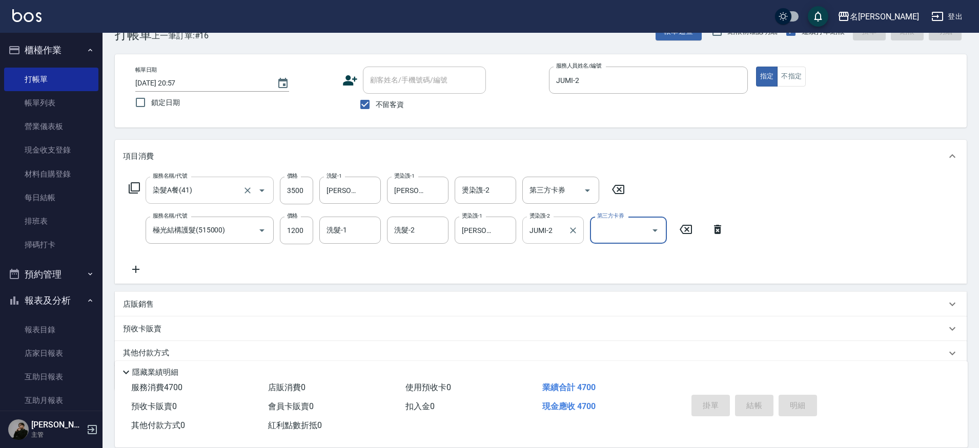
type input "[DATE] 20:58"
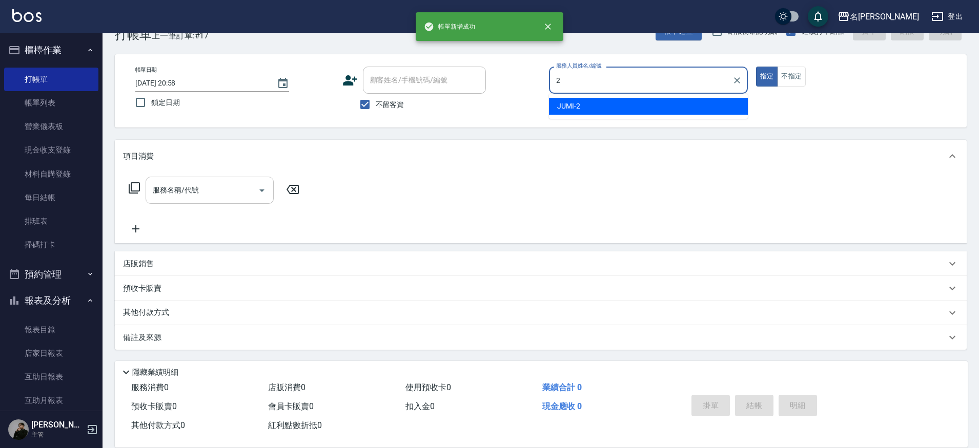
type input "JUMI-2"
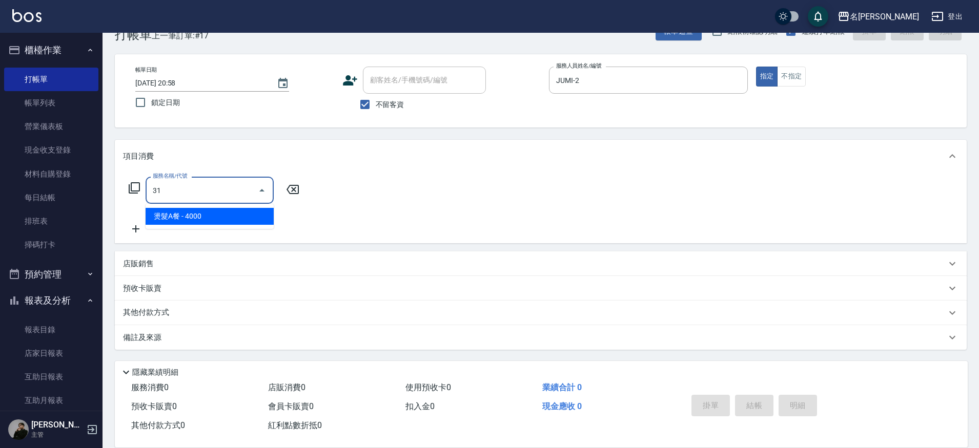
type input "3"
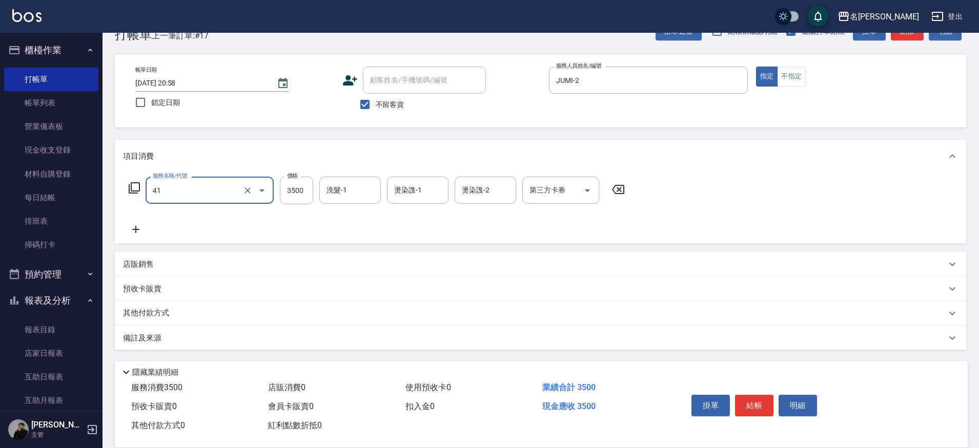
type input "染髮A餐(41)"
type input "."
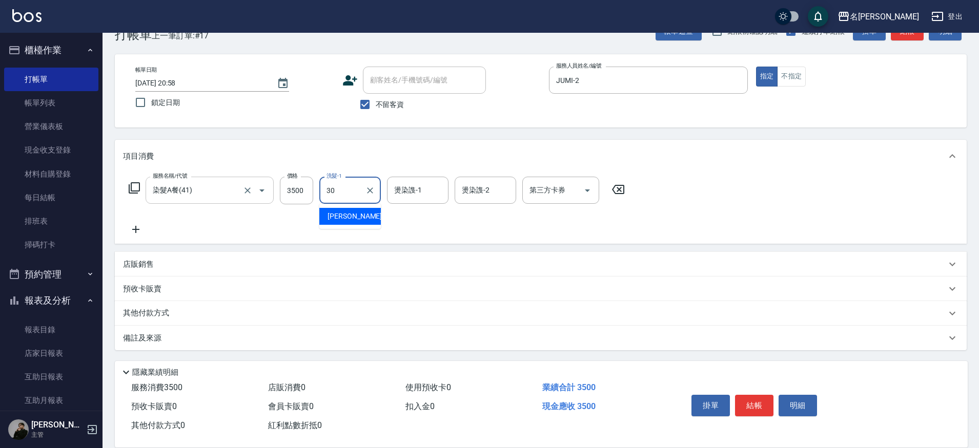
type input "[PERSON_NAME]-30"
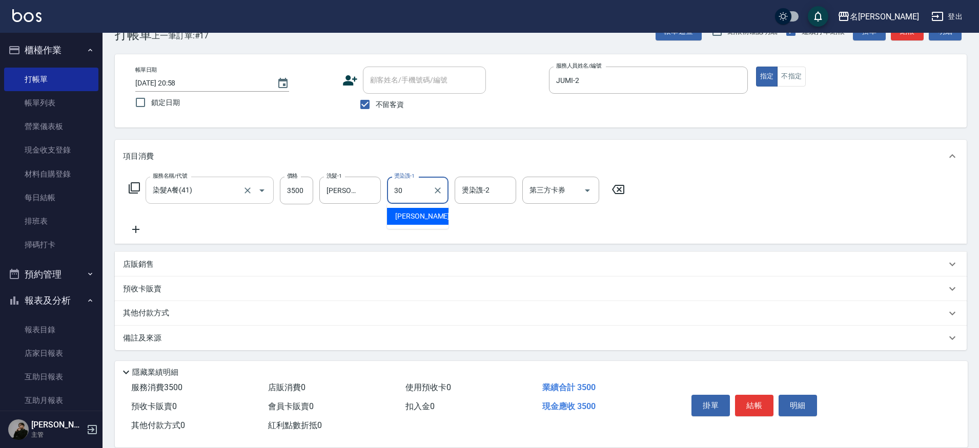
type input "[PERSON_NAME]-30"
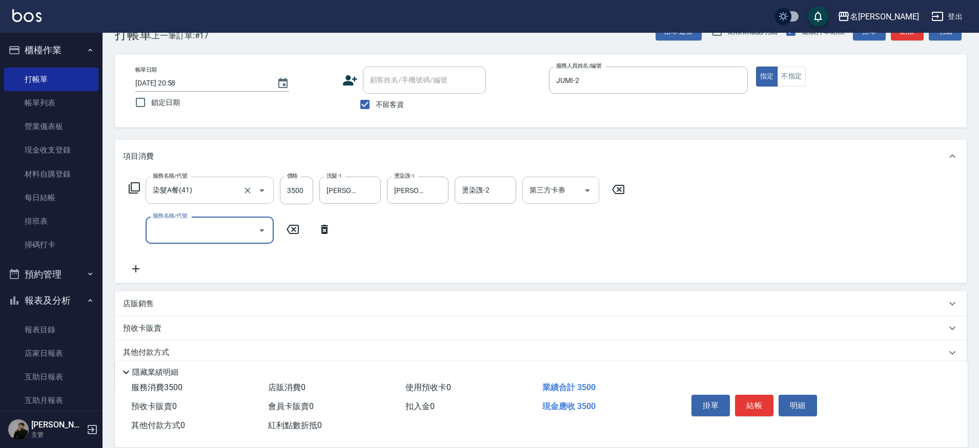
click at [561, 195] on input "第三方卡券" at bounding box center [553, 190] width 52 height 18
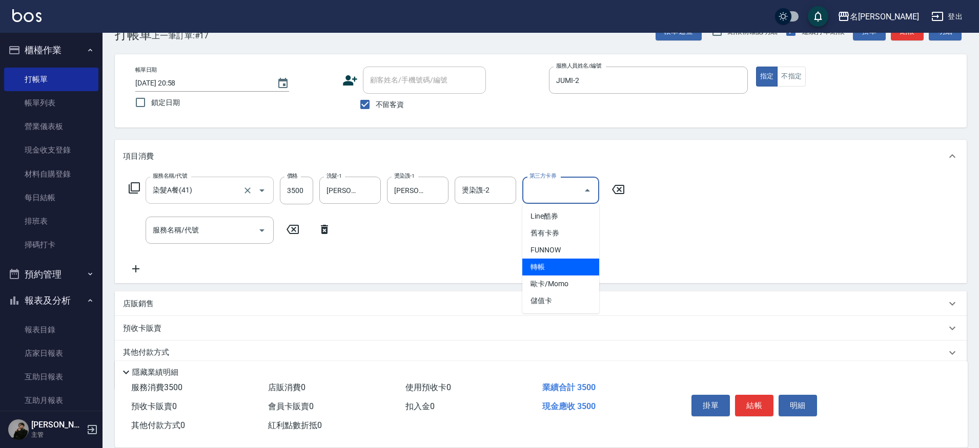
click at [536, 264] on span "轉帳" at bounding box center [560, 267] width 77 height 17
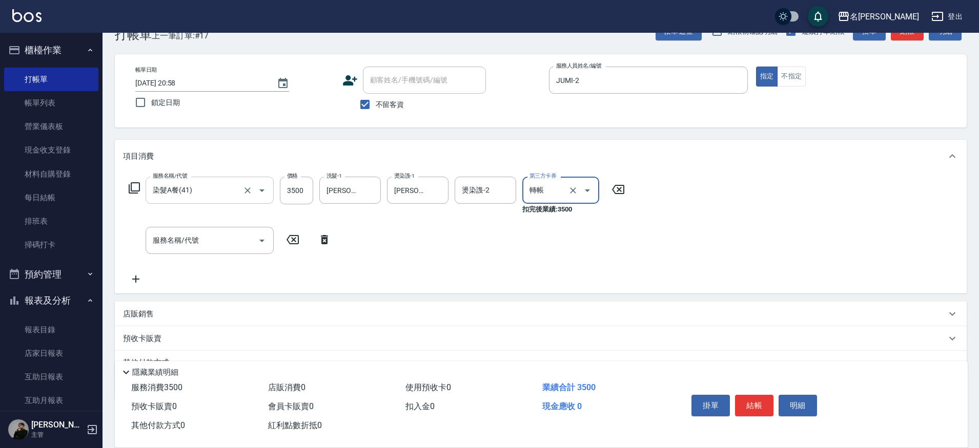
type input "轉帳"
click at [202, 235] on input "服務名稱/代號" at bounding box center [202, 241] width 104 height 18
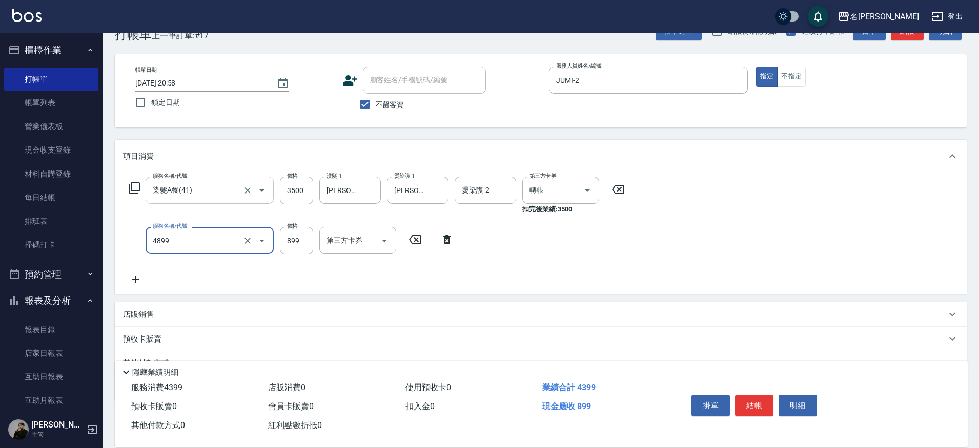
type input "染髮(4899)"
type input "1500"
type input "[PERSON_NAME]-30"
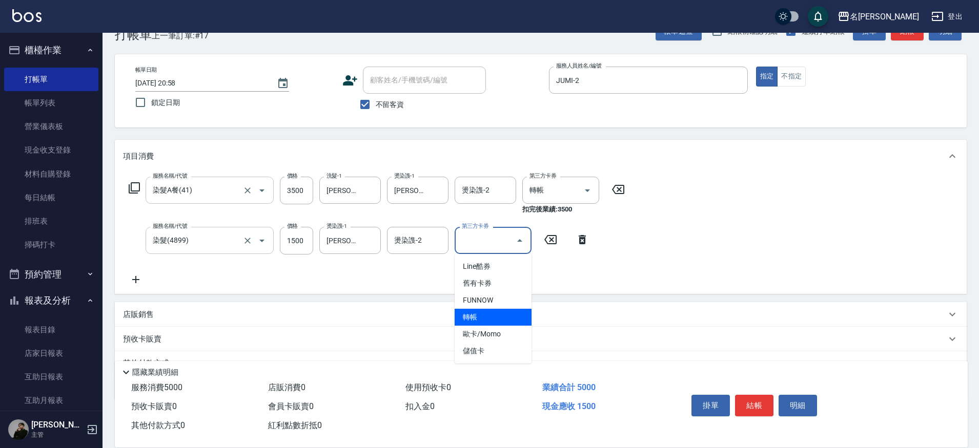
type input "轉帳"
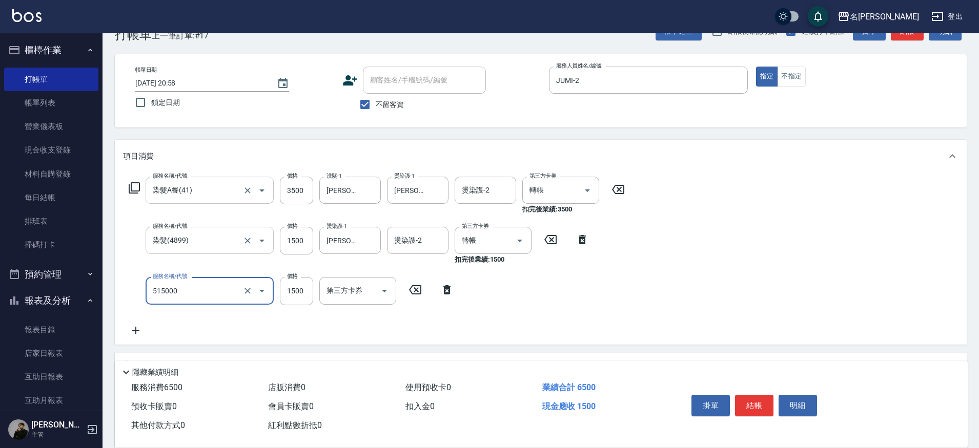
type input "極光結構護髮(515000)"
type input "1000"
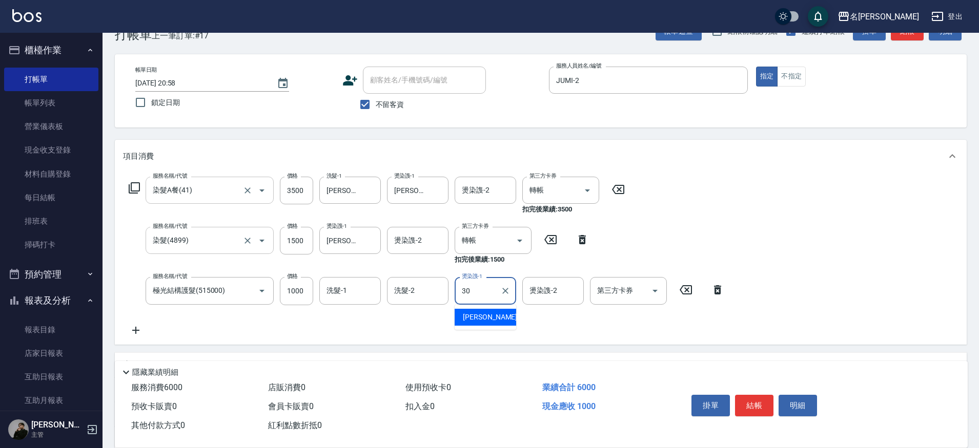
type input "[PERSON_NAME]-30"
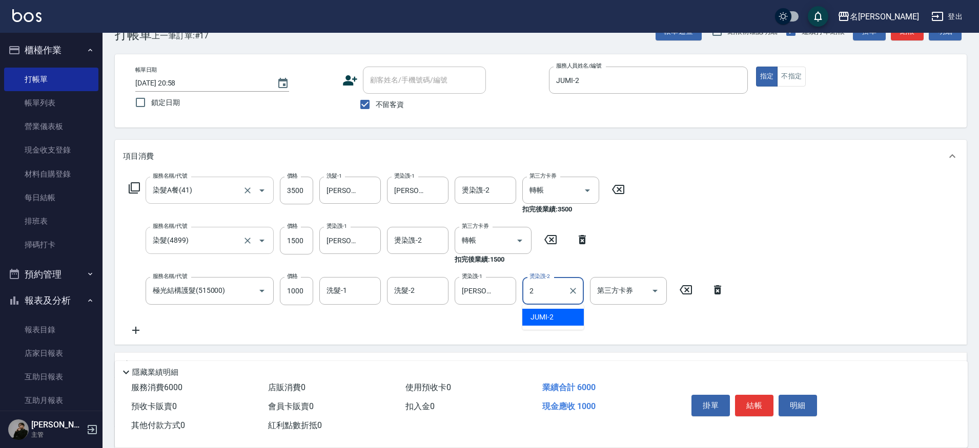
type input "JUMI-2"
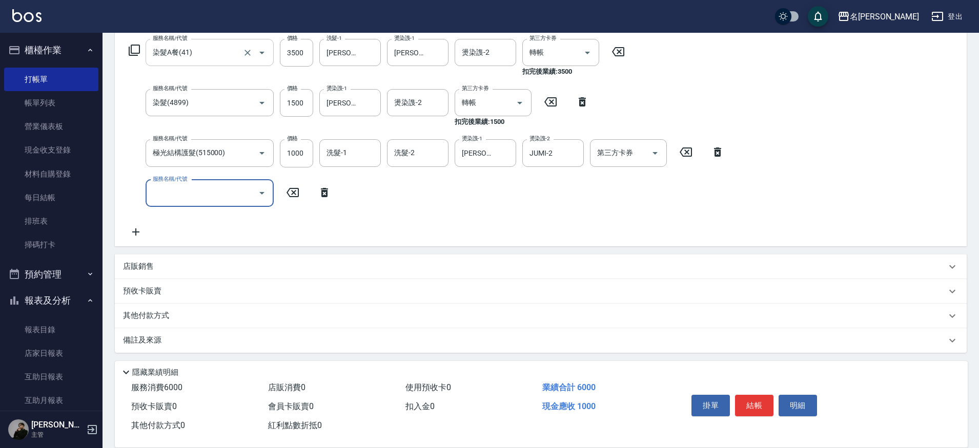
scroll to position [168, 0]
click at [149, 275] on div "項目消費 服務名稱/代號 染髮A餐(41) 服務名稱/代號 價格 3500 價格 洗髮-1 曉雅-30 洗髮-1 燙染謢-1 曉雅-30 燙染謢-1 燙染謢-…" at bounding box center [541, 176] width 852 height 351
click at [148, 267] on p "店販銷售" at bounding box center [138, 265] width 31 height 11
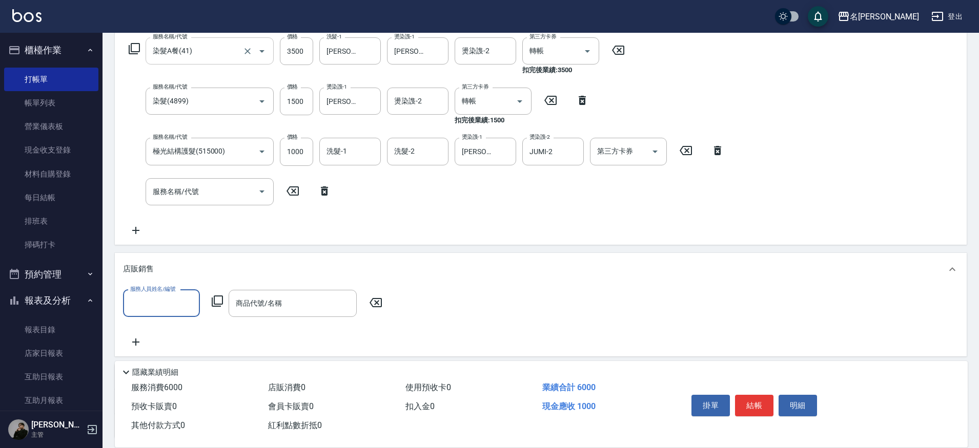
scroll to position [0, 0]
type input "JUMI-2"
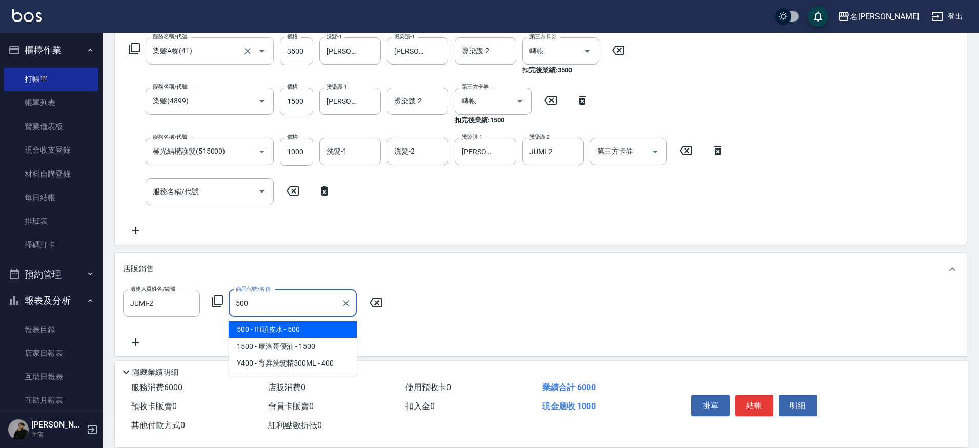
type input "IH頭皮水"
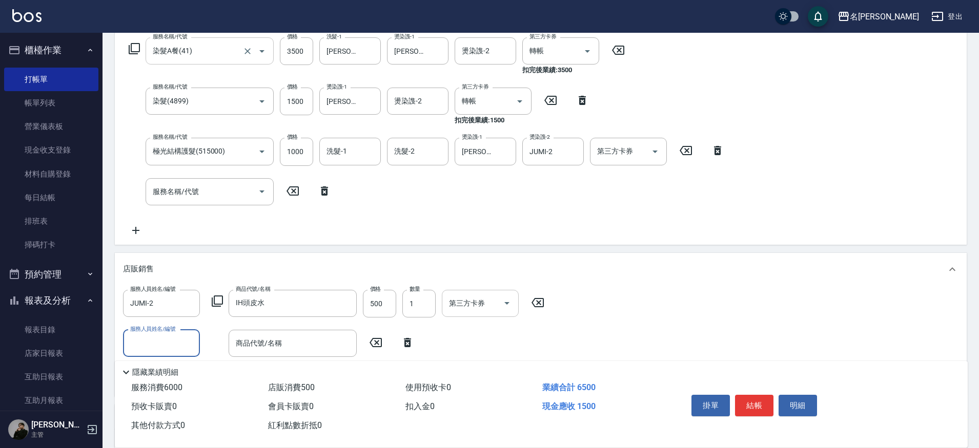
click at [503, 312] on div at bounding box center [506, 303] width 15 height 27
click at [507, 298] on icon "Open" at bounding box center [507, 303] width 12 height 12
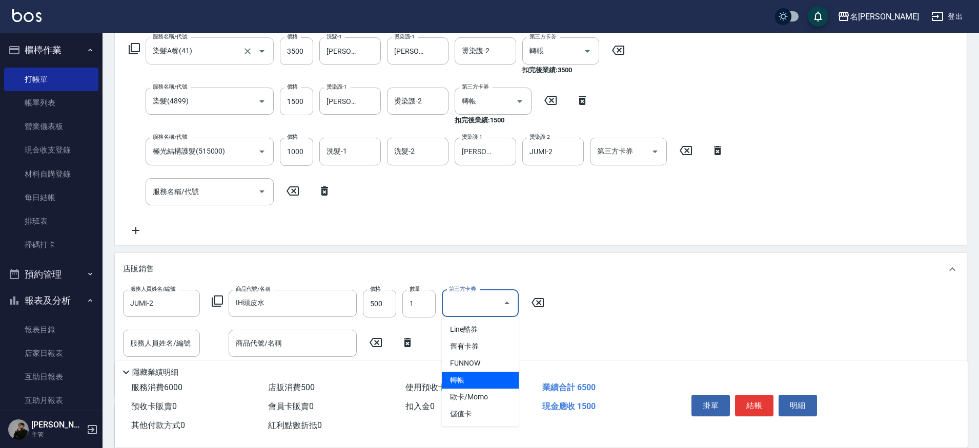
click at [477, 374] on span "轉帳" at bounding box center [480, 380] width 77 height 17
type input "轉帳"
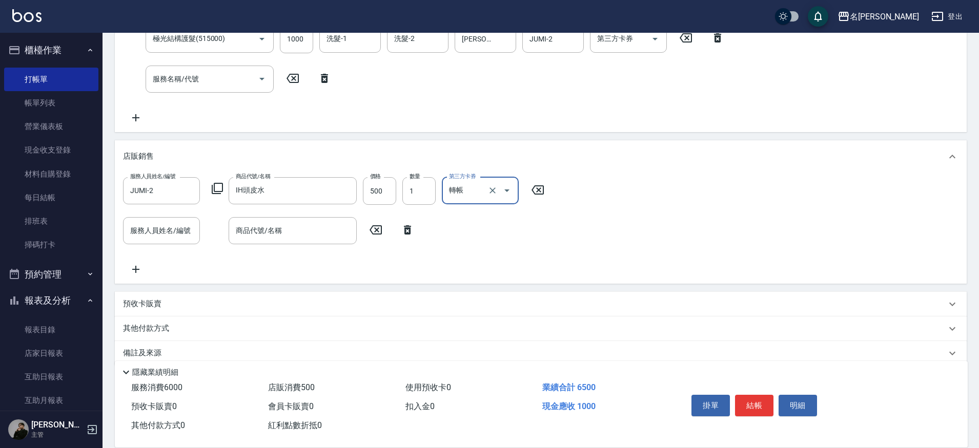
scroll to position [296, 0]
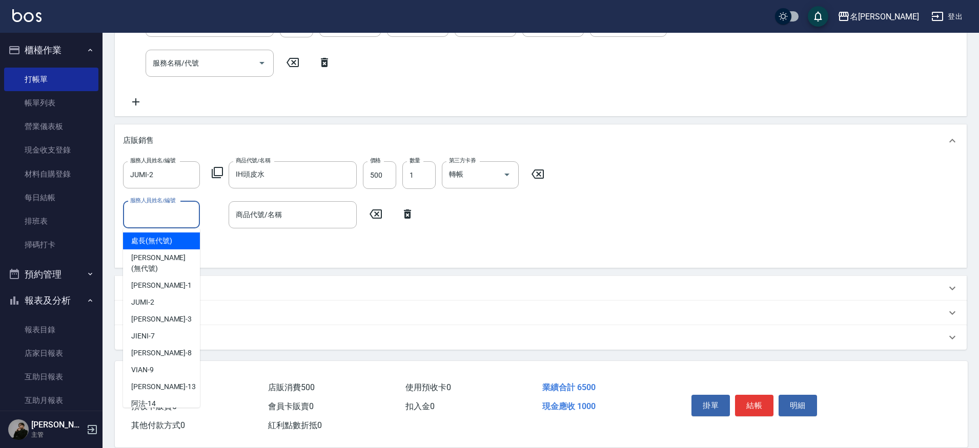
click at [176, 213] on input "服務人員姓名/編號" at bounding box center [162, 215] width 68 height 18
type input "JUMI-2"
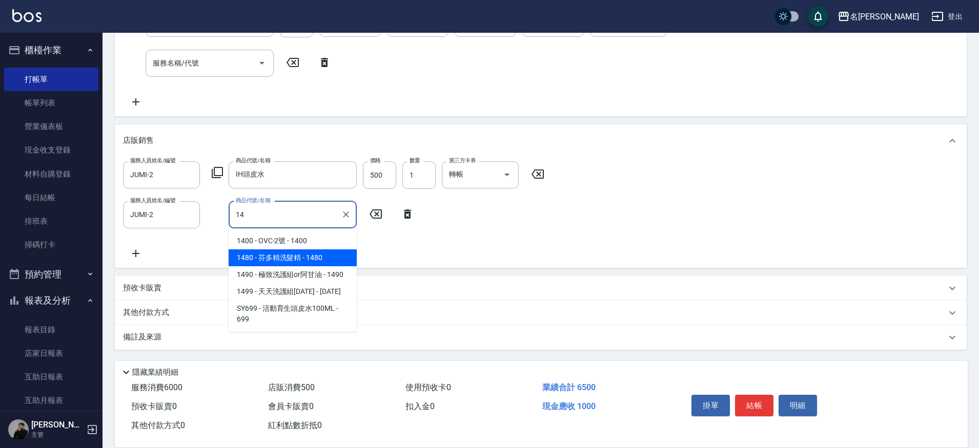
type input "芬多精洗髮精"
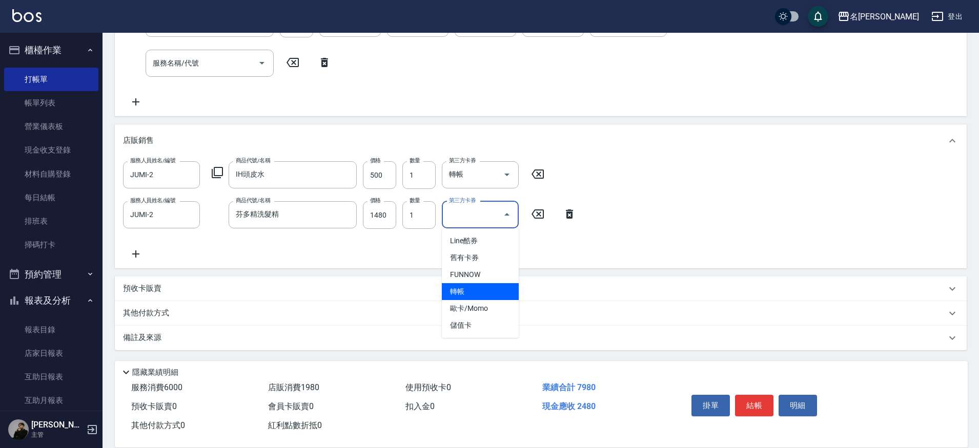
type input "轉帳"
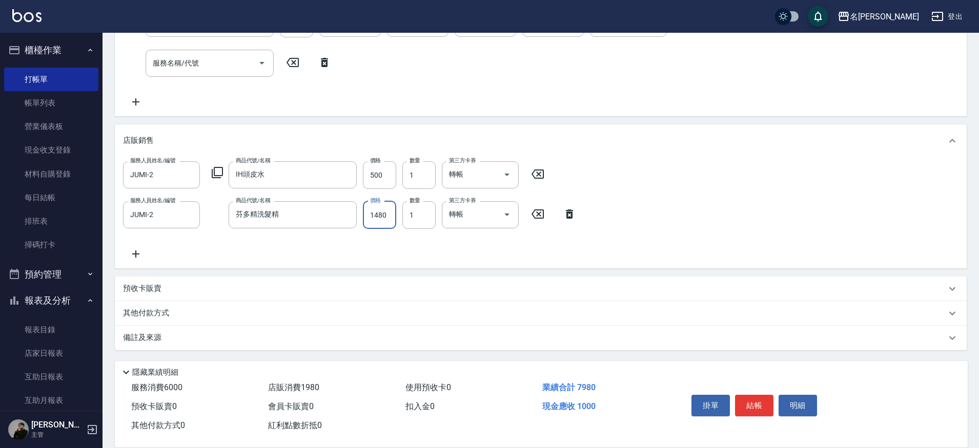
drag, startPoint x: 375, startPoint y: 216, endPoint x: 533, endPoint y: 221, distance: 157.9
click at [375, 216] on input "1480" at bounding box center [379, 215] width 33 height 28
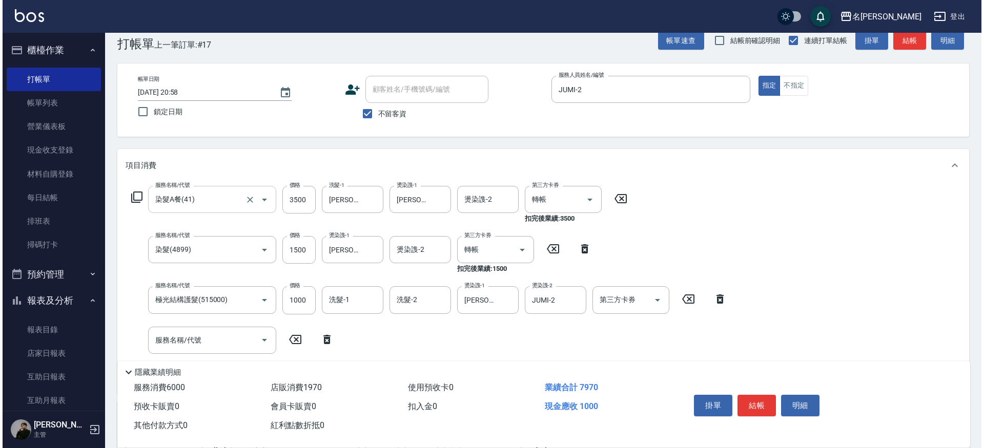
scroll to position [0, 0]
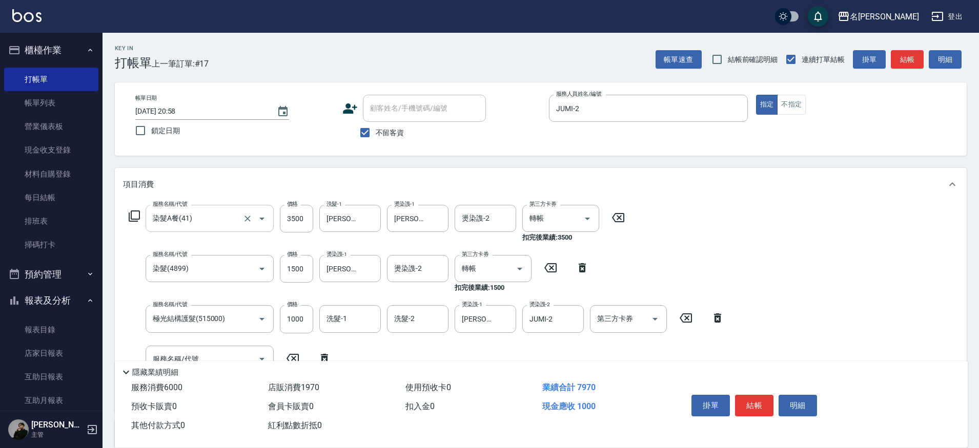
type input "1470"
click at [632, 315] on div "第三方卡券 第三方卡券" at bounding box center [628, 318] width 77 height 27
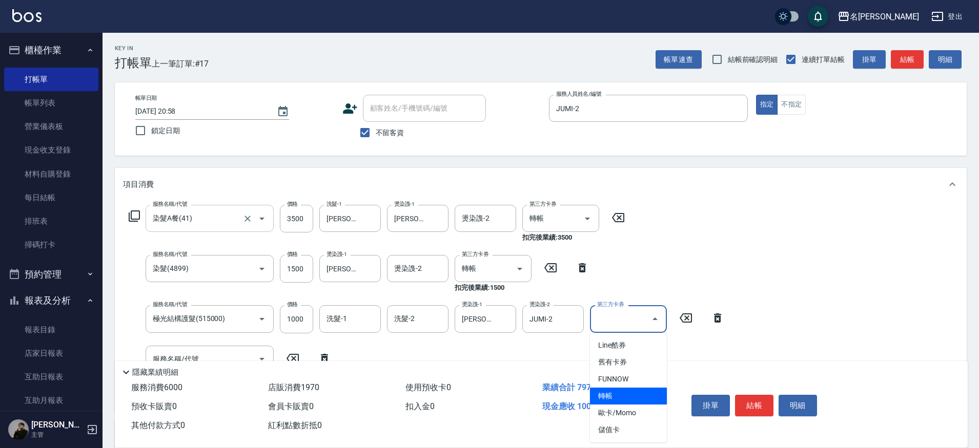
click at [609, 397] on span "轉帳" at bounding box center [628, 396] width 77 height 17
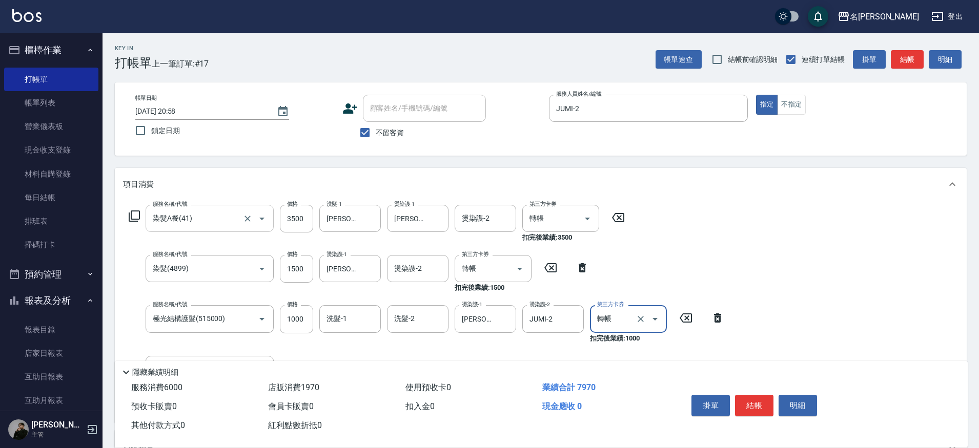
type input "轉帳"
click at [762, 399] on button "結帳" at bounding box center [754, 406] width 38 height 22
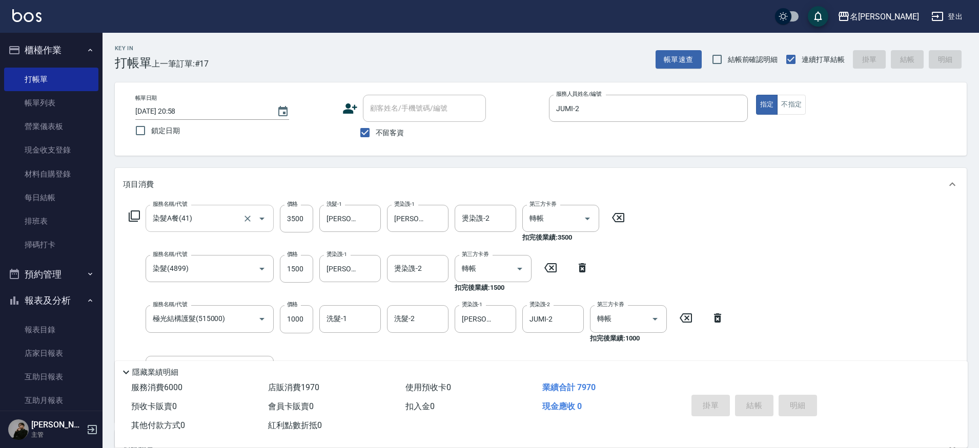
type input "[DATE] 20:59"
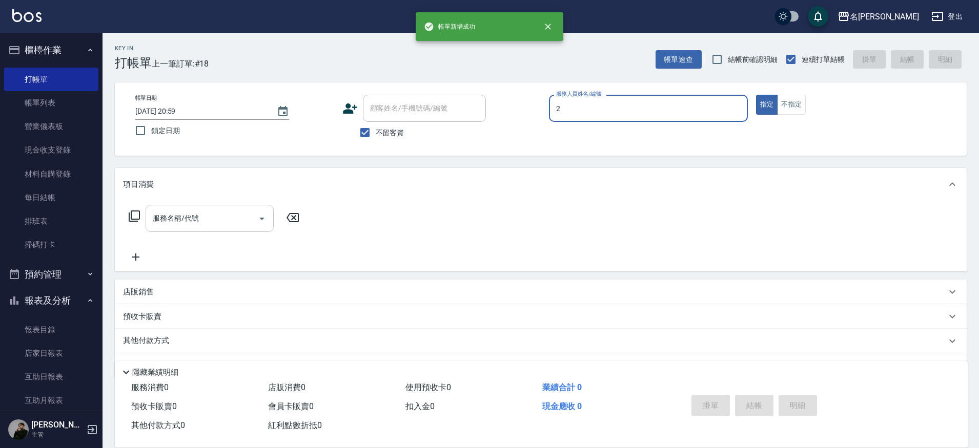
type input "JUMI-2"
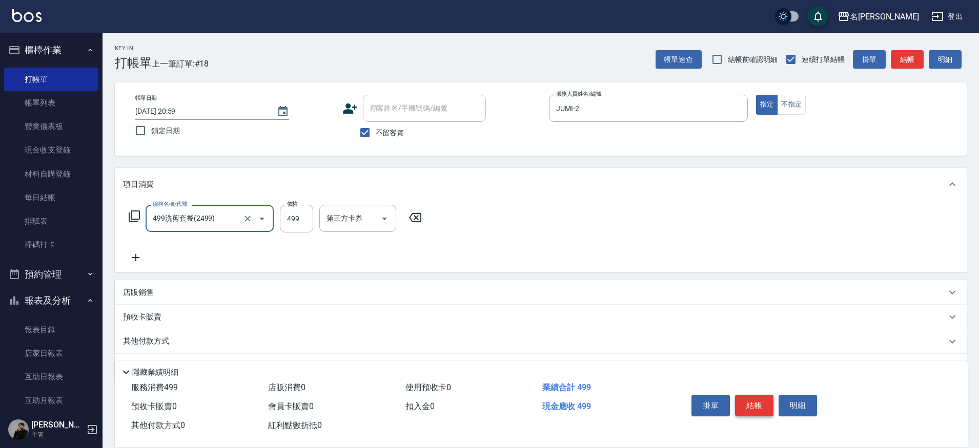
type input "499洗剪套餐(2499)"
type input "500"
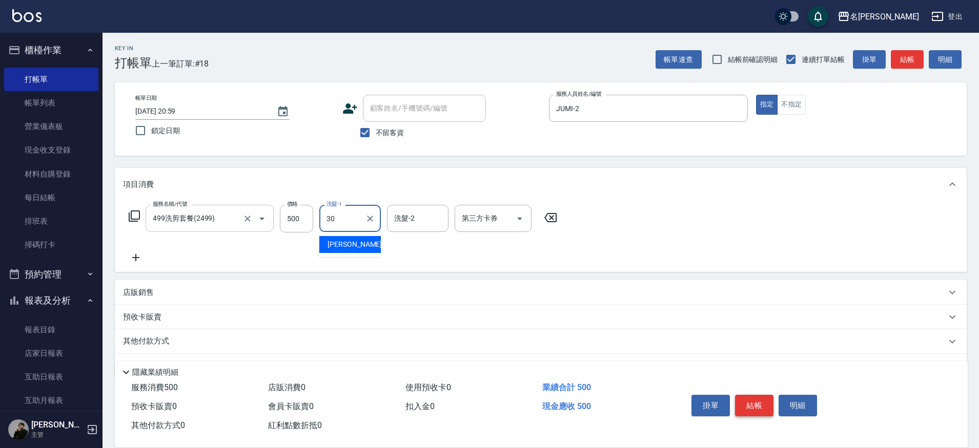
type input "[PERSON_NAME]-30"
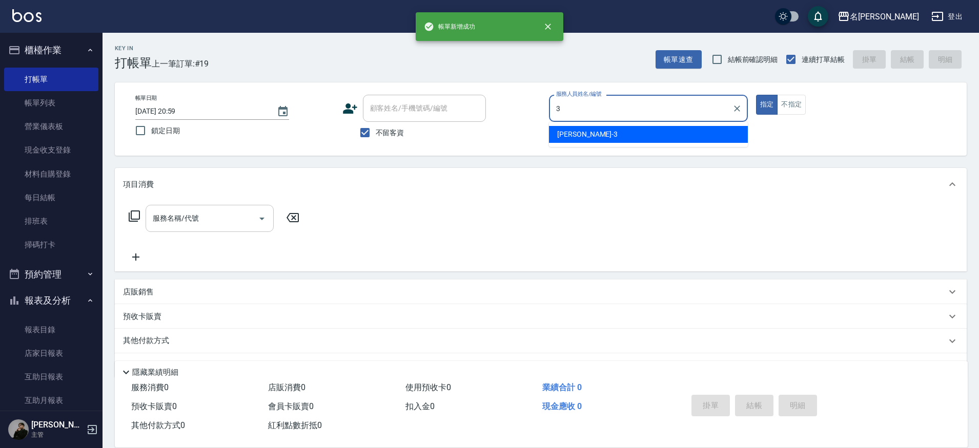
type input "Mina-3"
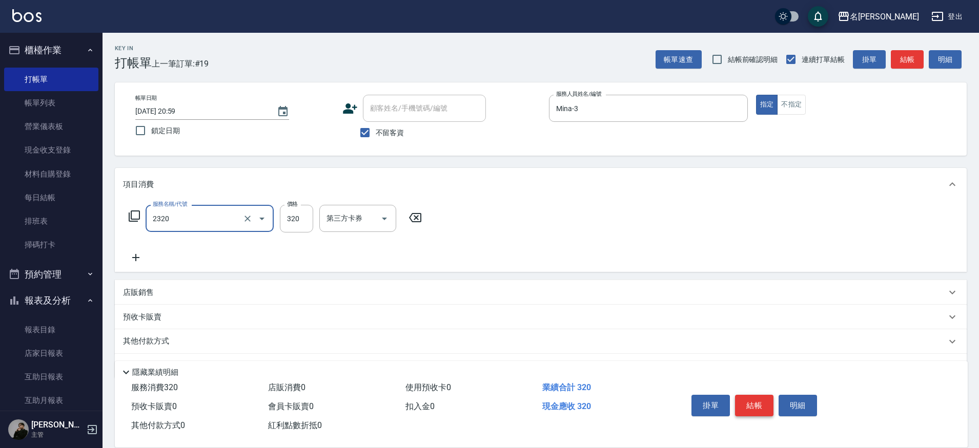
type input "洗剪320(2320)"
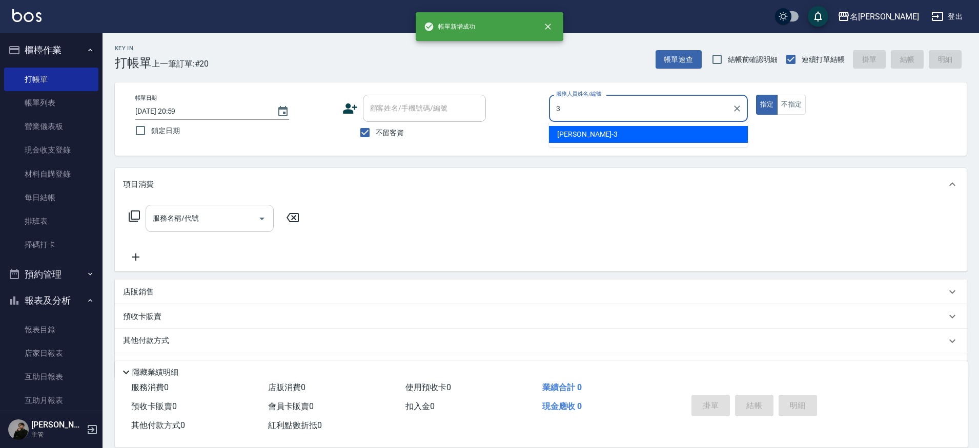
type input "Mina-3"
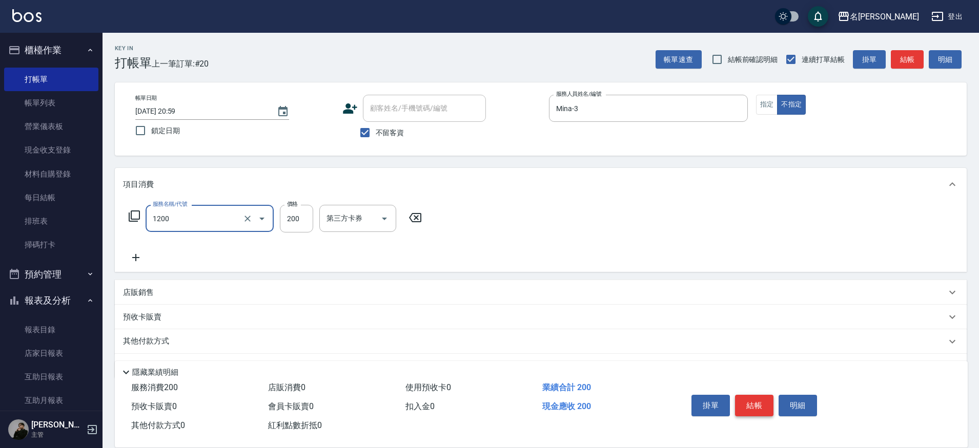
type input "一般洗+精油(1200)"
type input "250"
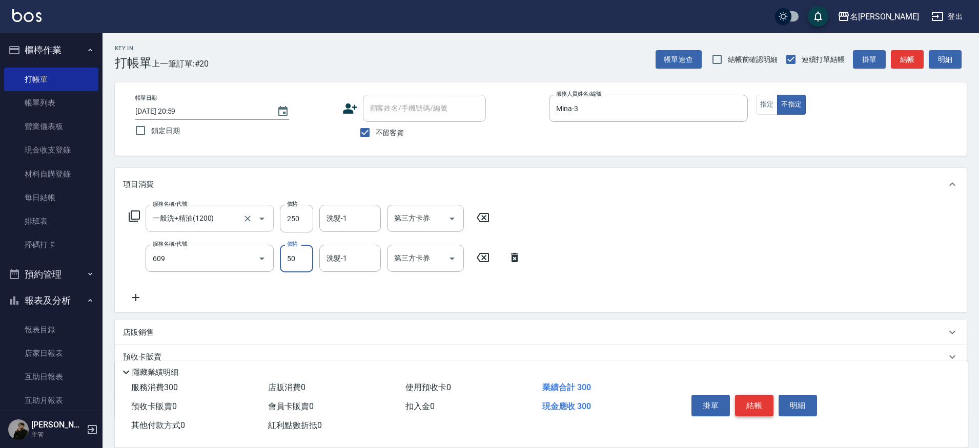
type input "精油(609)"
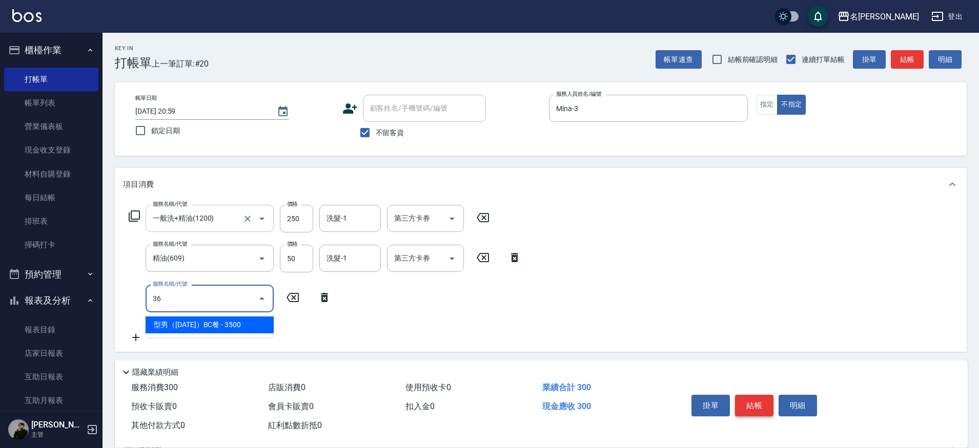
type input "3"
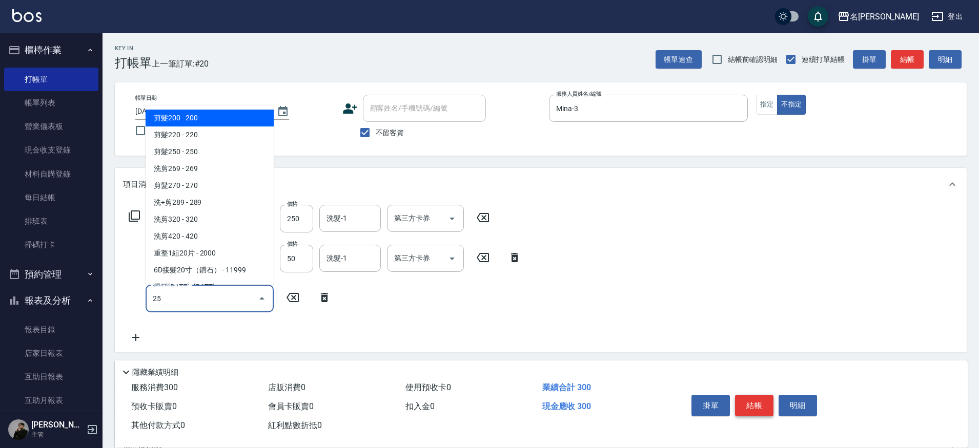
type input "250"
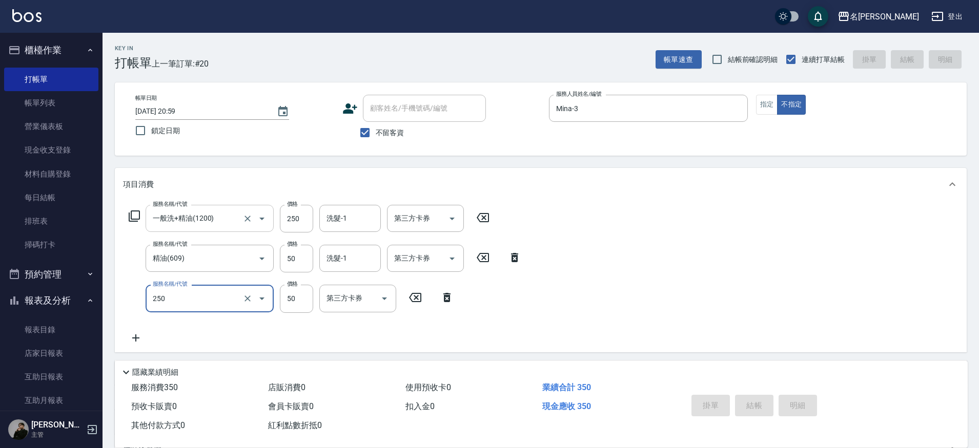
type input "[DATE] 21:00"
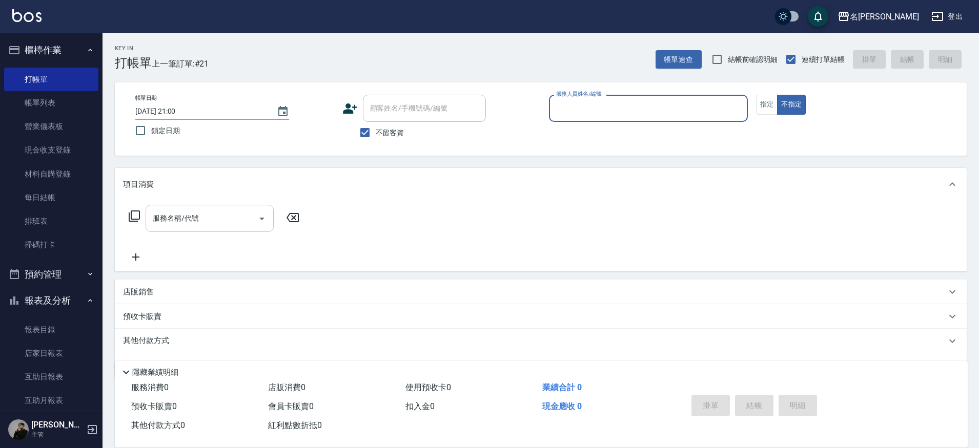
click at [37, 357] on link "店家日報表" at bounding box center [51, 354] width 94 height 24
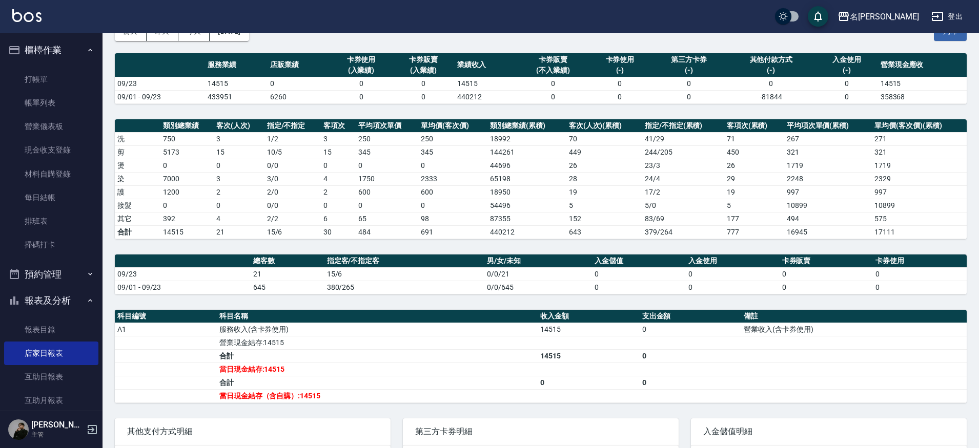
scroll to position [62, 0]
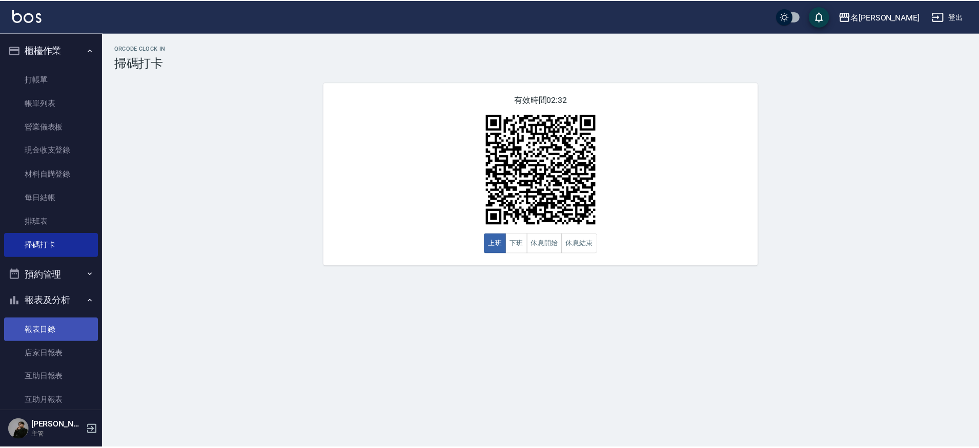
scroll to position [119, 0]
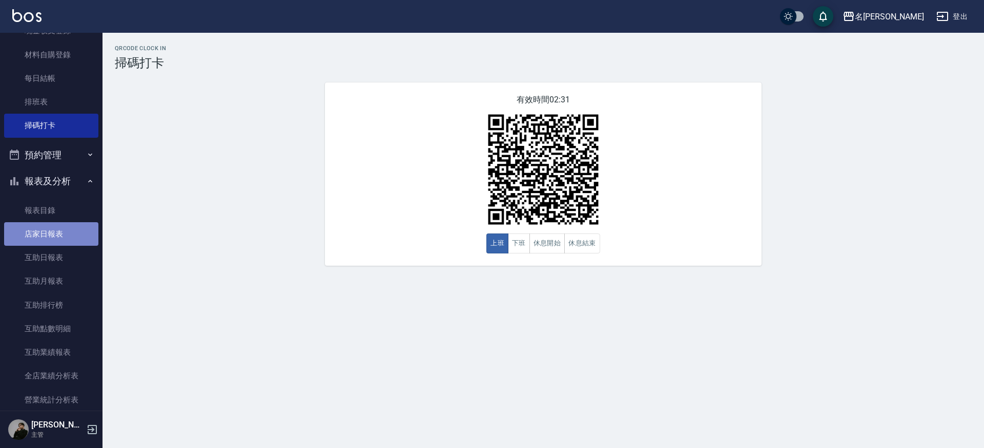
click at [64, 229] on link "店家日報表" at bounding box center [51, 234] width 94 height 24
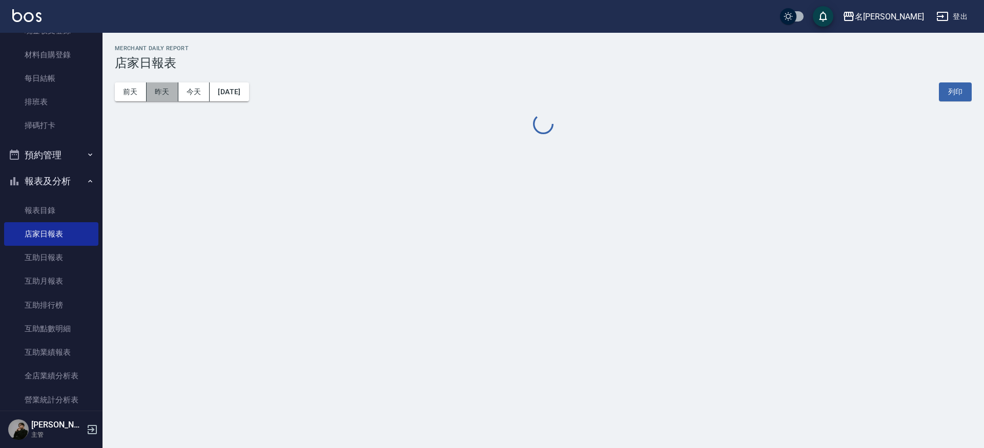
click at [157, 86] on button "昨天" at bounding box center [163, 92] width 32 height 19
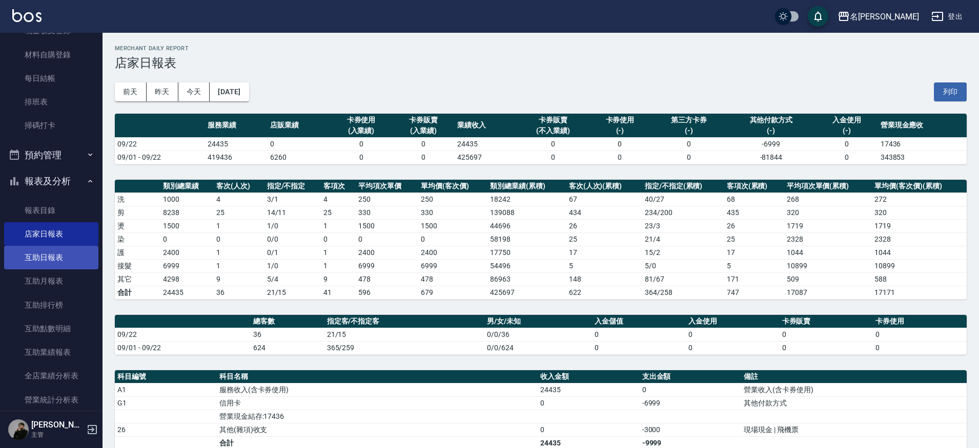
click at [40, 254] on link "互助日報表" at bounding box center [51, 258] width 94 height 24
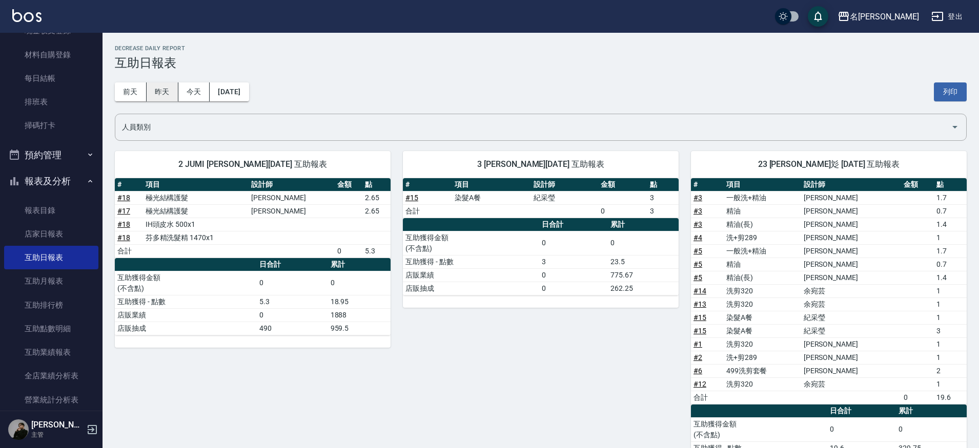
click at [166, 92] on button "昨天" at bounding box center [163, 92] width 32 height 19
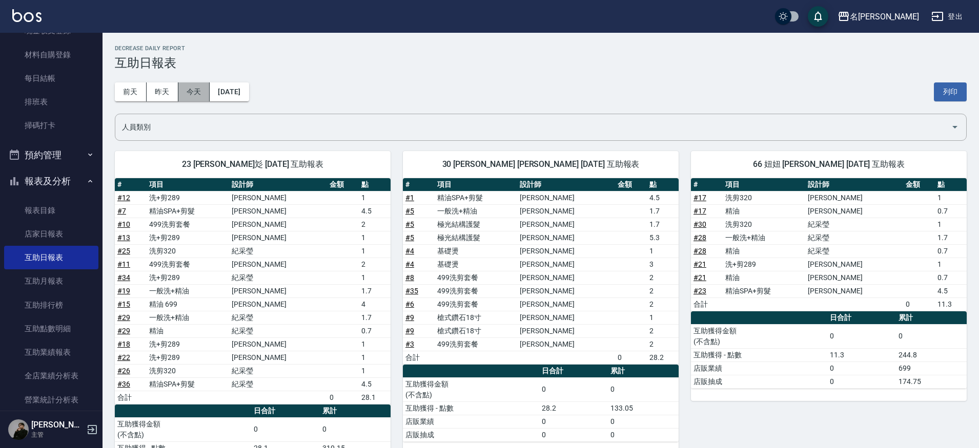
click at [195, 90] on button "今天" at bounding box center [194, 92] width 32 height 19
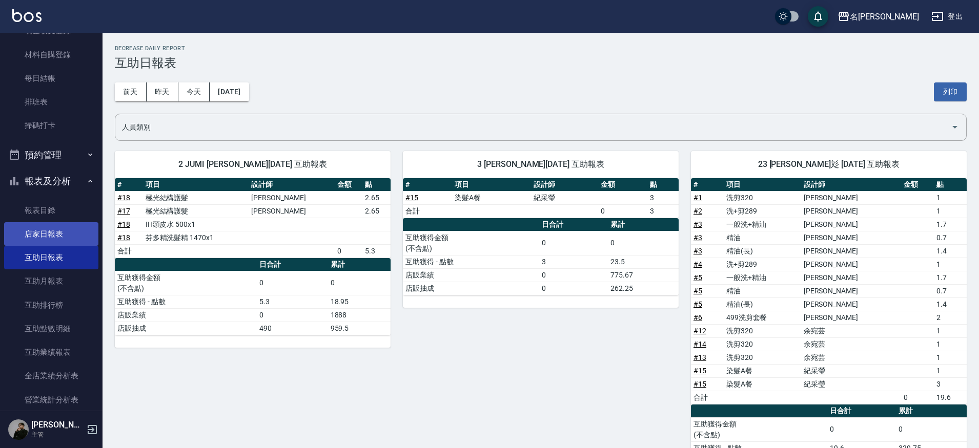
click at [66, 222] on link "店家日報表" at bounding box center [51, 234] width 94 height 24
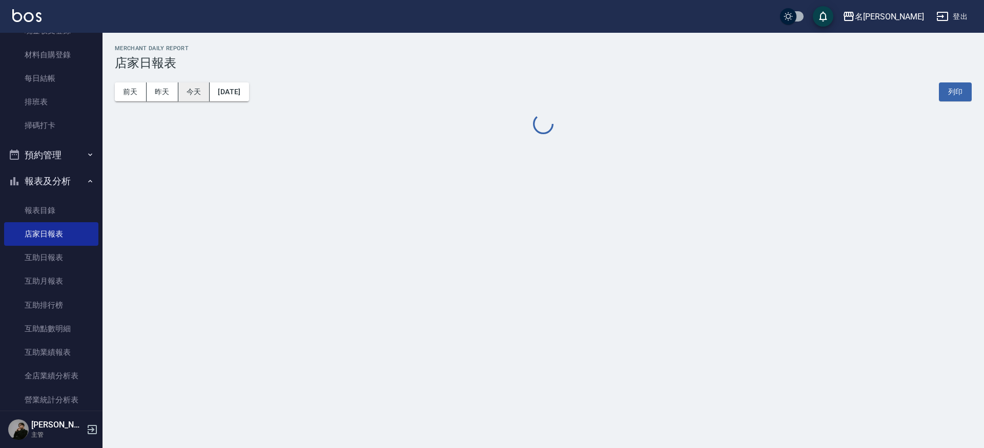
click at [181, 98] on button "今天" at bounding box center [194, 92] width 32 height 19
